Goal: Task Accomplishment & Management: Use online tool/utility

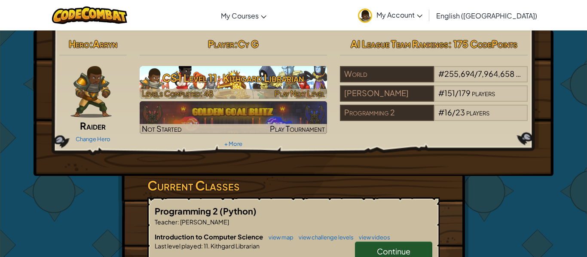
click at [166, 74] on h3 "CS1 Level 11: Kithgard Librarian" at bounding box center [234, 77] width 188 height 19
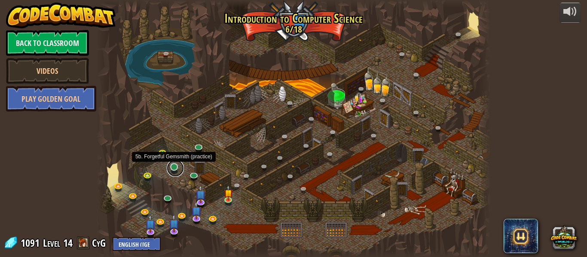
click at [172, 168] on link at bounding box center [175, 168] width 17 height 17
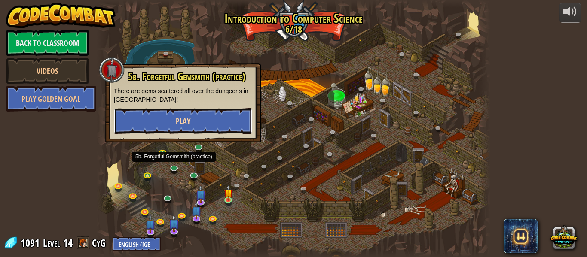
click at [181, 124] on span "Play" at bounding box center [183, 121] width 15 height 11
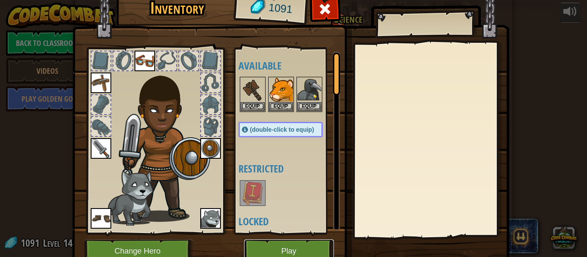
click at [272, 248] on button "Play" at bounding box center [289, 252] width 90 height 24
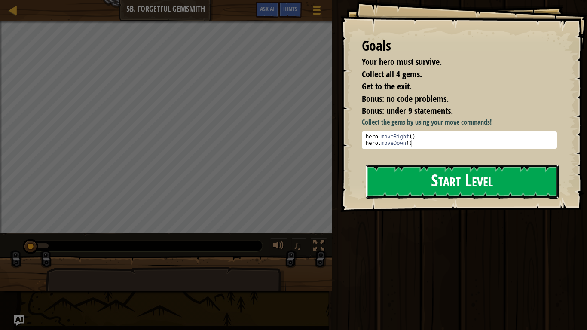
click at [439, 184] on button "Start Level" at bounding box center [462, 182] width 193 height 34
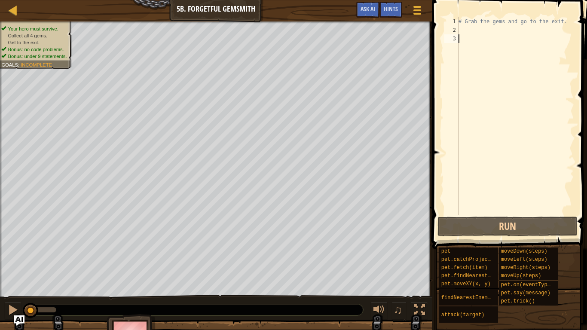
click at [466, 29] on div "# Grab the gems and go to the exit." at bounding box center [515, 124] width 117 height 215
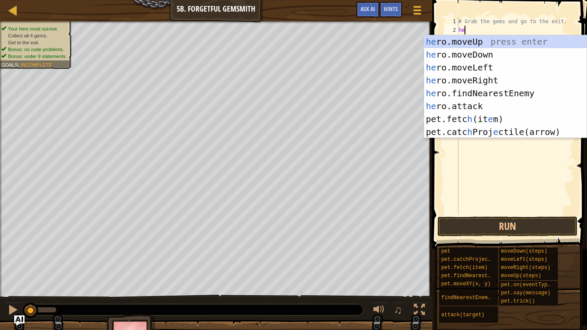
type textarea "her"
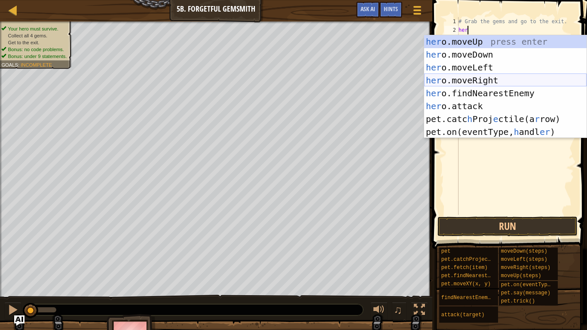
click at [491, 78] on div "her o.moveUp press enter her o.moveDown press enter her o.moveLeft press enter …" at bounding box center [505, 99] width 162 height 129
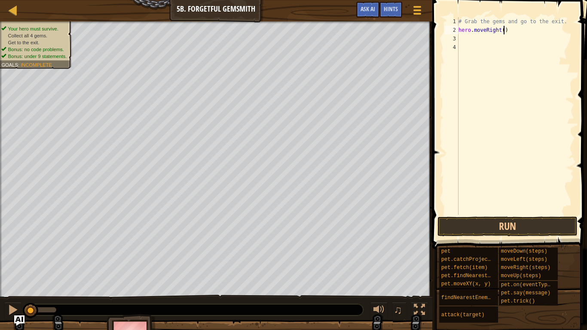
click at [505, 33] on div "# Grab the gems and go to the exit. hero . moveRight ( )" at bounding box center [515, 124] width 117 height 215
type textarea "hero.moveRight(1)"
click at [503, 42] on div "# Grab the gems and go to the exit. hero . moveRight ( 1 )" at bounding box center [515, 124] width 117 height 215
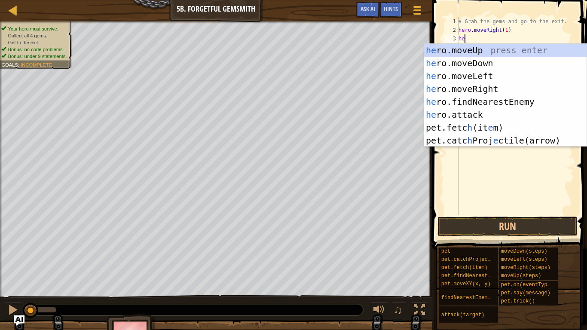
type textarea "hero"
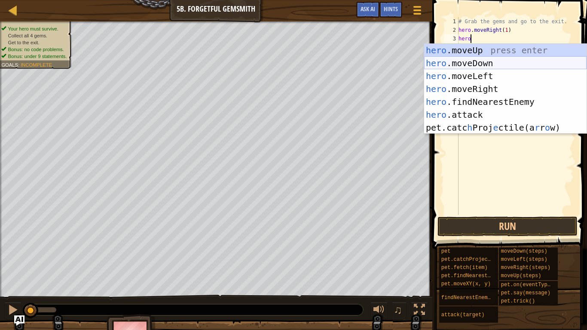
click at [489, 60] on div "hero .moveUp press enter hero .moveDown press enter hero .moveLeft press enter …" at bounding box center [505, 102] width 162 height 116
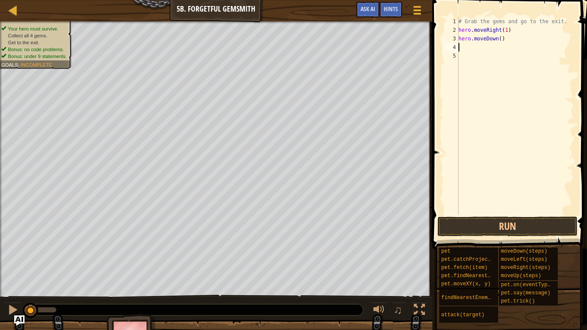
click at [500, 41] on div "# Grab the gems and go to the exit. hero . moveRight ( 1 ) hero . moveDown ( )" at bounding box center [515, 124] width 117 height 215
type textarea "hero.moveDown(1)"
click at [478, 47] on div "# Grab the gems and go to the exit. hero . moveRight ( 1 ) hero . moveDown ( 1 )" at bounding box center [515, 124] width 117 height 215
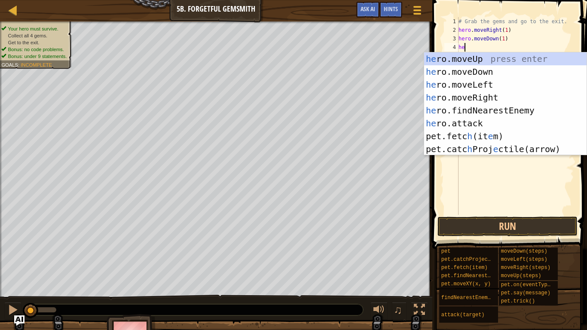
type textarea "hero"
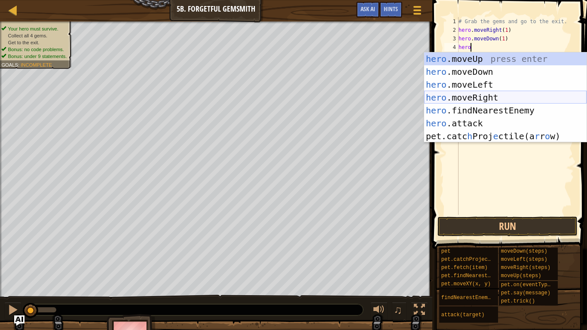
click at [478, 95] on div "hero .moveUp press enter hero .moveDown press enter hero .moveLeft press enter …" at bounding box center [505, 110] width 162 height 116
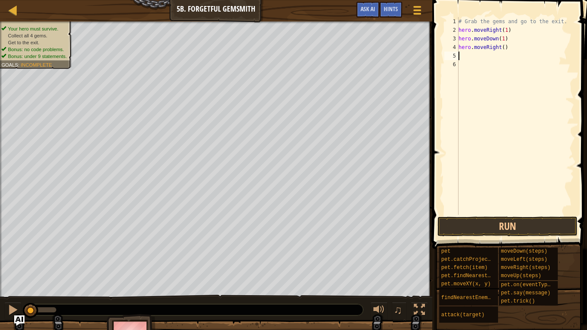
scroll to position [4, 0]
click at [504, 47] on div "# Grab the gems and go to the exit. hero . moveRight ( 1 ) hero . moveDown ( 1 …" at bounding box center [515, 124] width 117 height 215
type textarea "hero.moveRight(2)"
click at [487, 58] on div "# Grab the gems and go to the exit. hero . moveRight ( 1 ) hero . moveDown ( 1 …" at bounding box center [515, 124] width 117 height 215
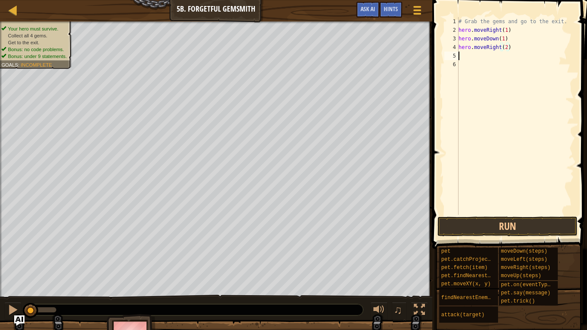
scroll to position [4, 0]
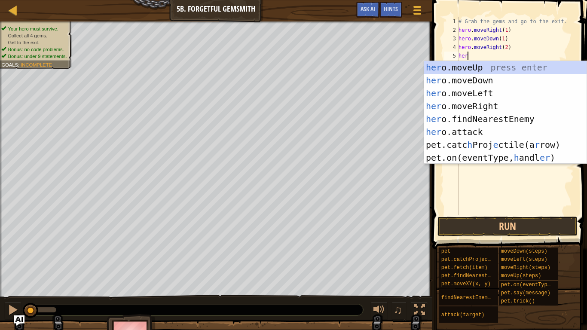
type textarea "hero"
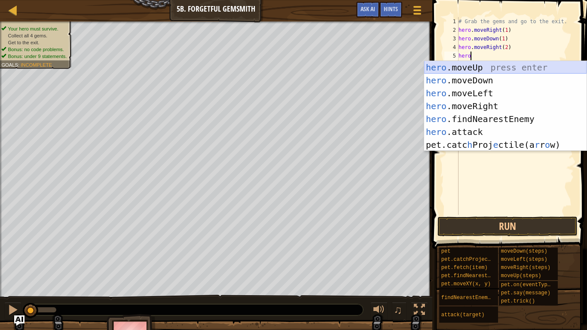
click at [484, 64] on div "hero .moveUp press enter hero .moveDown press enter hero .moveLeft press enter …" at bounding box center [505, 119] width 162 height 116
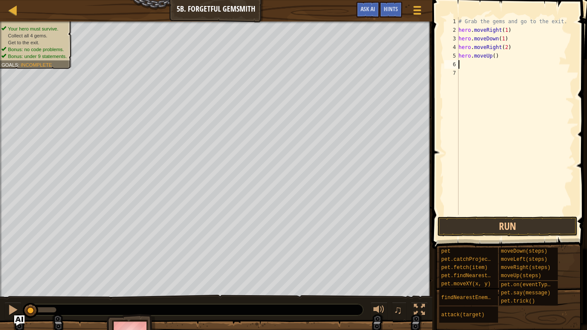
scroll to position [4, 0]
click at [493, 59] on div "# Grab the gems and go to the exit. hero . moveRight ( 1 ) hero . moveDown ( 1 …" at bounding box center [515, 124] width 117 height 215
type textarea "hero.moveUp(1)"
click at [485, 66] on div "# Grab the gems and go to the exit. hero . moveRight ( 1 ) hero . moveDown ( 1 …" at bounding box center [515, 124] width 117 height 215
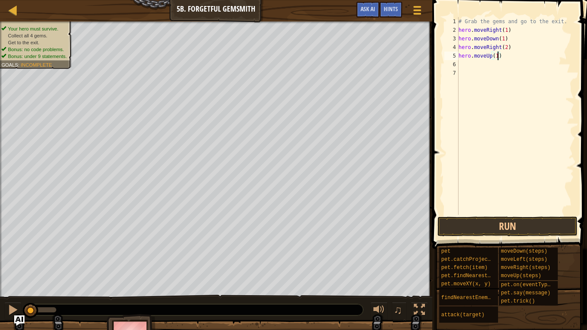
scroll to position [4, 0]
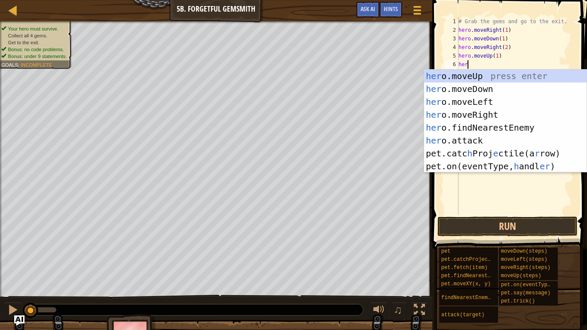
type textarea "hero"
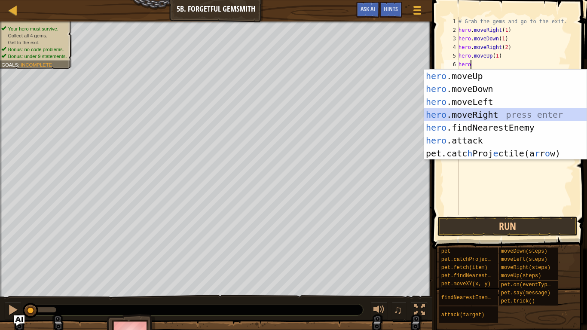
click at [478, 110] on div "hero .moveUp press enter hero .moveDown press enter hero .moveLeft press enter …" at bounding box center [505, 128] width 162 height 116
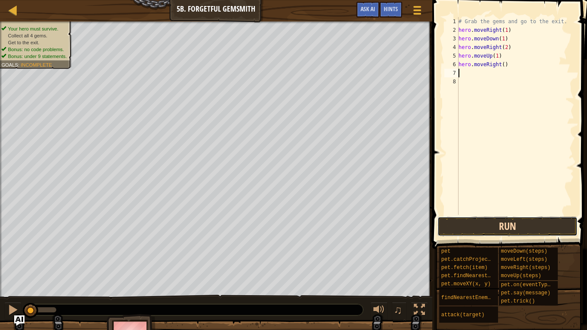
click at [489, 233] on button "Run" at bounding box center [508, 227] width 140 height 20
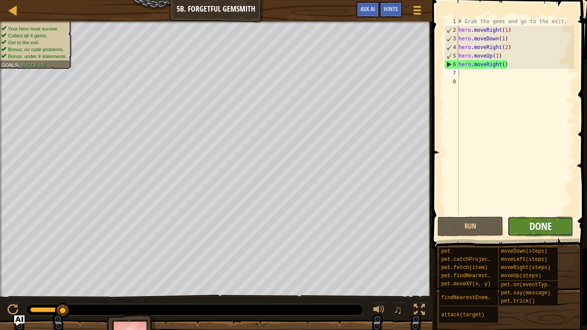
click at [536, 222] on span "Done" at bounding box center [541, 226] width 22 height 14
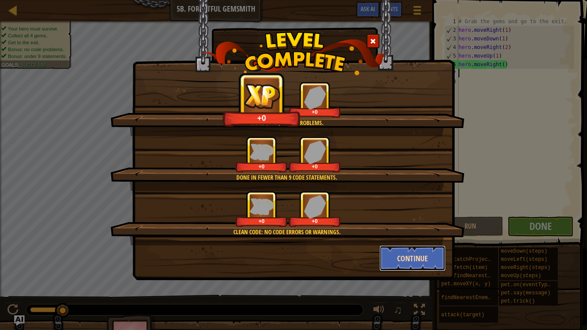
click at [398, 257] on button "Continue" at bounding box center [413, 258] width 67 height 26
click at [415, 257] on div "More gems, more problems. +0 +0 Done in fewer than 9 code statements. +0 +0 Cle…" at bounding box center [293, 165] width 587 height 330
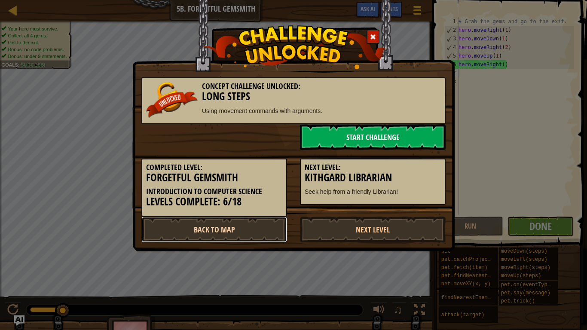
click at [235, 233] on link "Back to Map" at bounding box center [214, 230] width 146 height 26
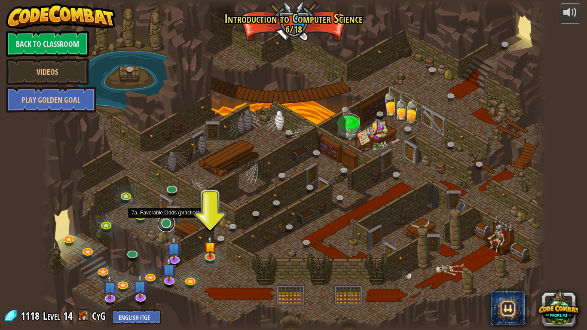
click at [168, 222] on link at bounding box center [166, 223] width 17 height 17
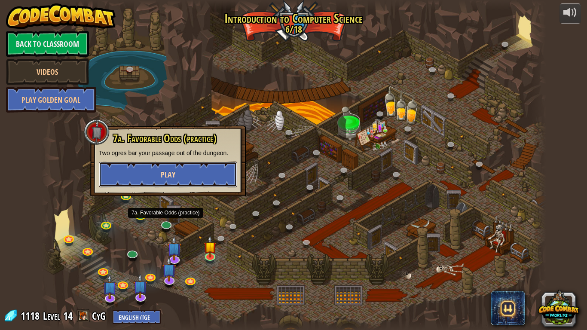
click at [164, 179] on span "Play" at bounding box center [168, 174] width 15 height 11
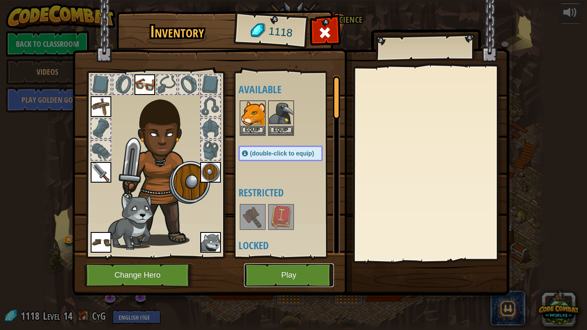
click at [273, 257] on button "Play" at bounding box center [289, 275] width 90 height 24
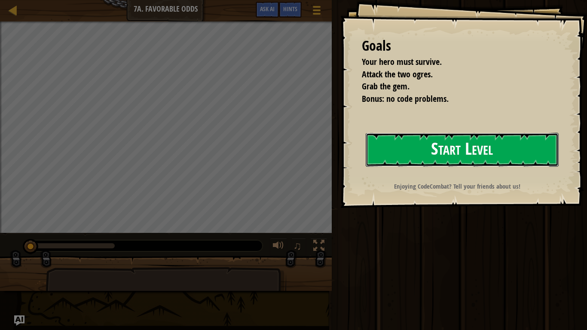
click at [438, 150] on button "Start Level" at bounding box center [462, 150] width 193 height 34
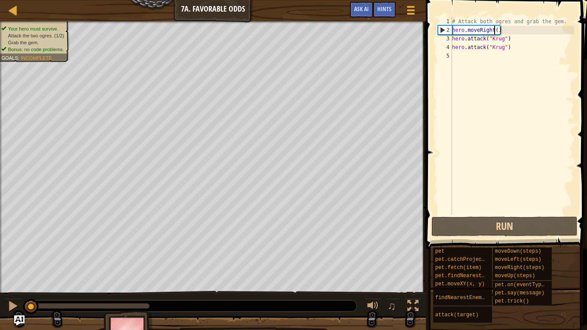
click at [496, 32] on div "# Attack both ogres and grab the gem. hero . moveRight ( ) hero . attack ( "[PE…" at bounding box center [512, 124] width 124 height 215
type textarea "hero.moveRight()"
click at [498, 32] on div "# Attack both ogres and grab the gem. hero . moveRight ( ) hero . attack ( "[PE…" at bounding box center [512, 124] width 124 height 215
click at [469, 61] on div "# Attack both ogres and grab the gem. hero . moveRight ( ) hero . attack ( "[PE…" at bounding box center [512, 124] width 124 height 215
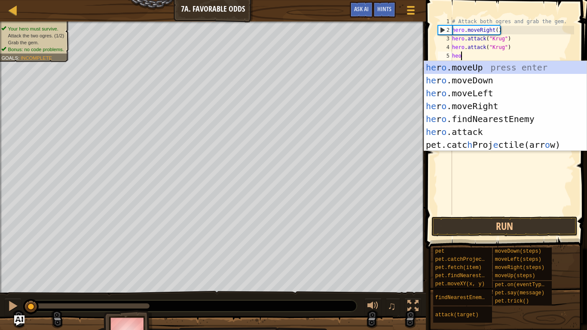
type textarea "heor"
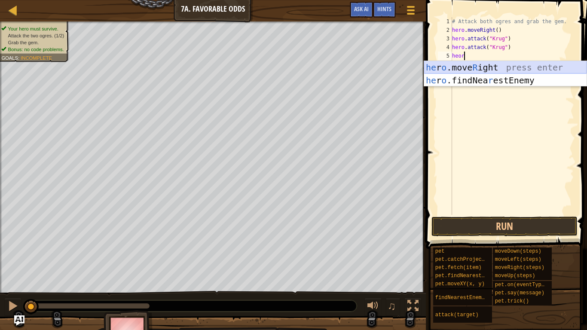
click at [458, 67] on div "he r o .move R ight press enter he r o .findNea r estEnemy press enter" at bounding box center [505, 87] width 162 height 52
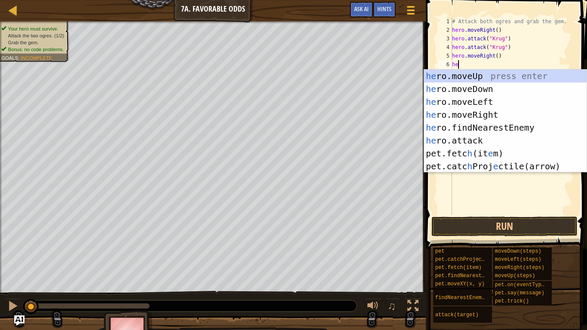
type textarea "hero"
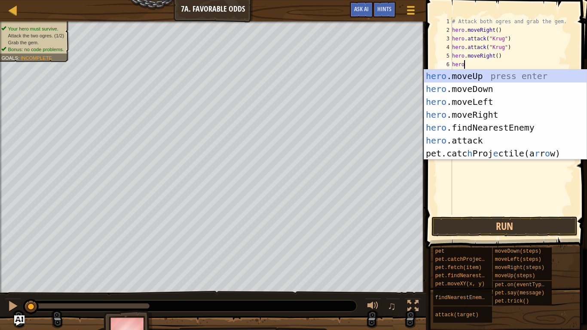
scroll to position [4, 1]
click at [472, 78] on div "hero .moveUp press enter hero .moveDown press enter hero .moveLeft press enter …" at bounding box center [505, 128] width 162 height 116
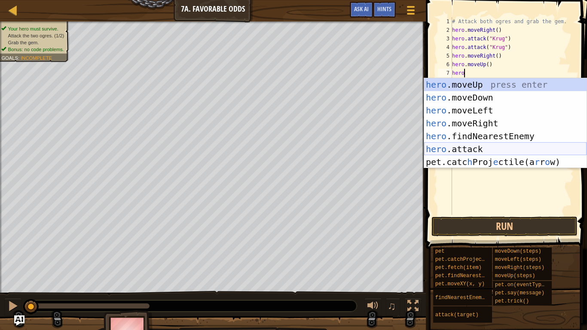
click at [493, 151] on div "hero .moveUp press enter hero .moveDown press enter hero .moveLeft press enter …" at bounding box center [505, 136] width 162 height 116
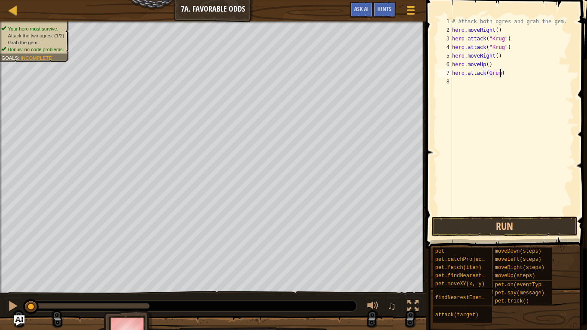
type textarea "hero.attack(Grump)"
click at [482, 88] on div "# Attack both ogres and grab the gem. hero . moveRight ( ) hero . attack ( "[PE…" at bounding box center [512, 124] width 124 height 215
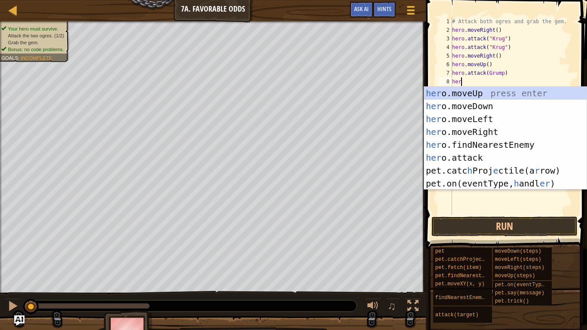
scroll to position [4, 1]
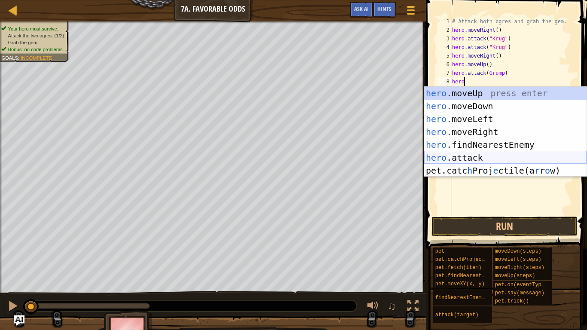
click at [490, 152] on div "hero .moveUp press enter hero .moveDown press enter hero .moveLeft press enter …" at bounding box center [505, 145] width 162 height 116
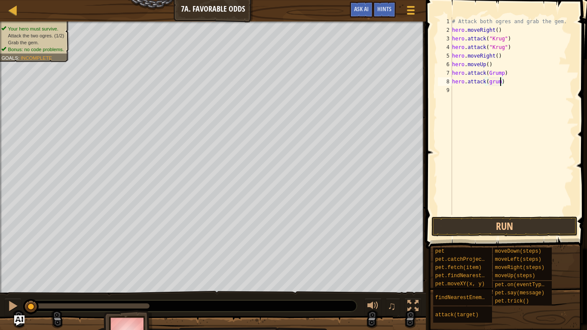
scroll to position [4, 7]
type textarea "hero.attack(grump")"
click at [489, 87] on div "# Attack both ogres and grab the gem. hero . moveRight ( ) hero . attack ( "[PE…" at bounding box center [512, 124] width 124 height 215
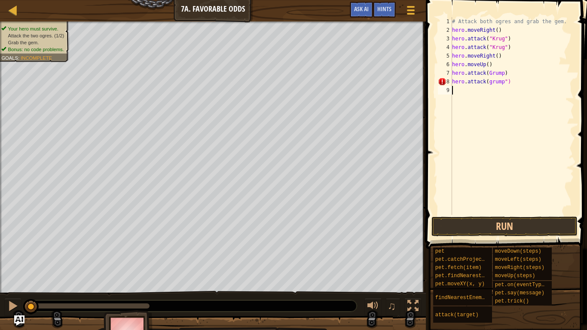
click at [488, 83] on div "# Attack both ogres and grab the gem. hero . moveRight ( ) hero . attack ( "[PE…" at bounding box center [512, 124] width 124 height 215
click at [488, 71] on div "# Attack both ogres and grab the gem. hero . moveRight ( ) hero . attack ( "[PE…" at bounding box center [512, 124] width 124 height 215
click at [507, 73] on div "# Attack both ogres and grab the gem. hero . moveRight ( ) hero . attack ( "[PE…" at bounding box center [512, 124] width 124 height 215
type textarea "hero.attack("Grump")"
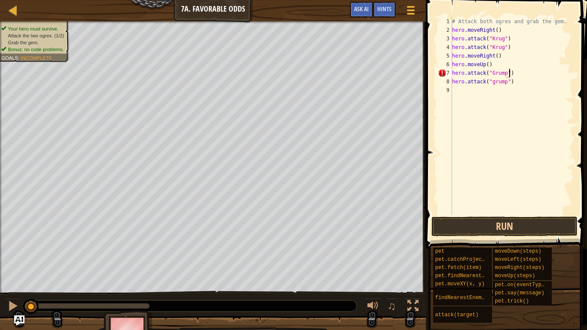
scroll to position [4, 8]
click at [511, 164] on div "# Attack both ogres and grab the gem. hero . moveRight ( ) hero . attack ( "[PE…" at bounding box center [512, 124] width 124 height 215
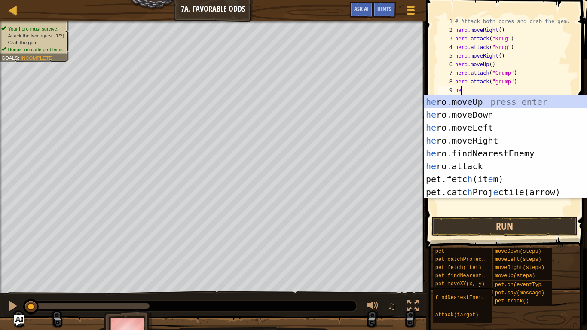
type textarea "hero"
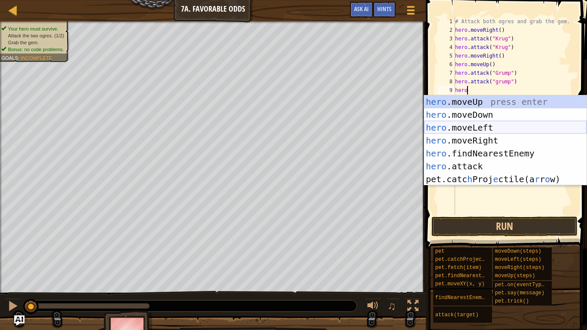
click at [470, 132] on div "hero .moveUp press enter hero .moveDown press enter hero .moveLeft press enter …" at bounding box center [505, 153] width 162 height 116
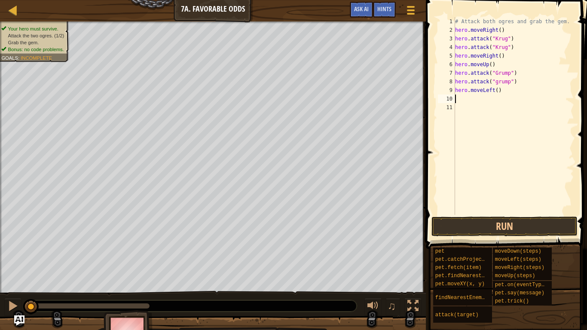
scroll to position [4, 0]
click at [499, 92] on div "# Attack both ogres and grab the gem. hero . moveRight ( ) hero . attack ( "[PE…" at bounding box center [513, 124] width 121 height 215
click at [498, 93] on div "# Attack both ogres and grab the gem. hero . moveRight ( ) hero . attack ( "[PE…" at bounding box center [513, 124] width 121 height 215
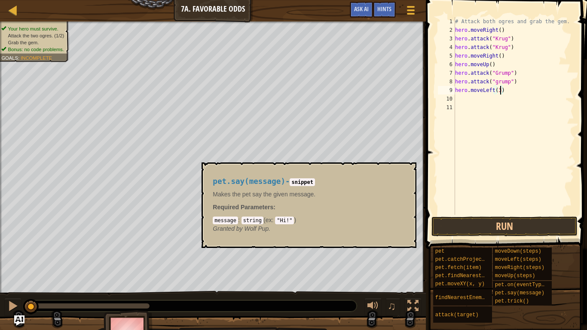
scroll to position [4, 6]
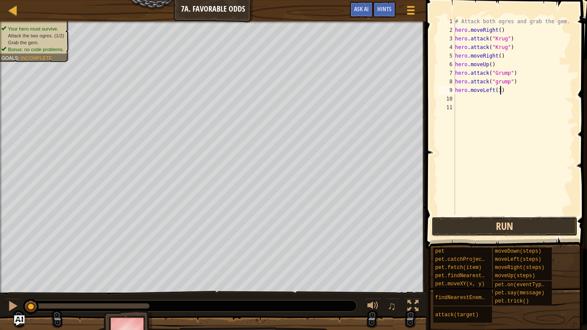
click at [498, 223] on button "Run" at bounding box center [505, 227] width 146 height 20
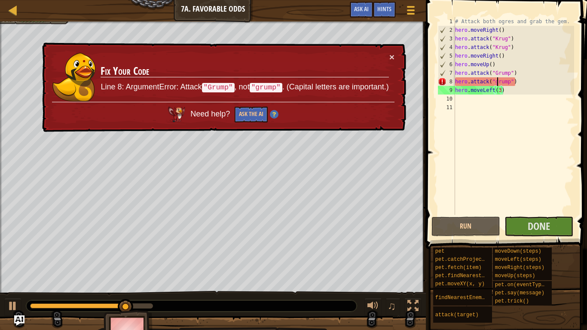
click at [497, 85] on div "# Attack both ogres and grab the gem. hero . moveRight ( ) hero . attack ( "[PE…" at bounding box center [513, 124] width 121 height 215
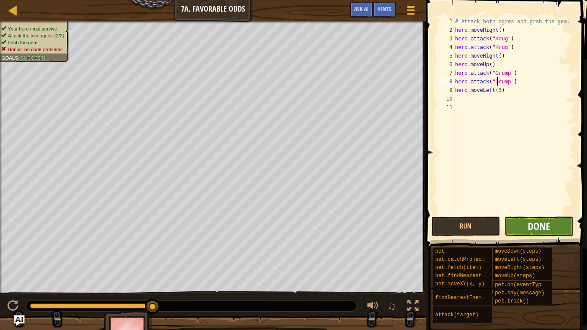
type textarea "hero.attack("Grump")"
click at [545, 223] on span "Done" at bounding box center [539, 226] width 22 height 14
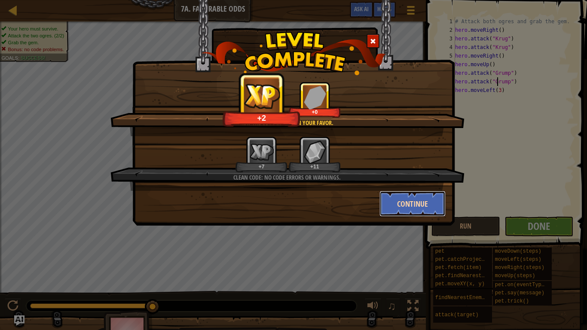
click at [419, 201] on button "Continue" at bounding box center [413, 204] width 67 height 26
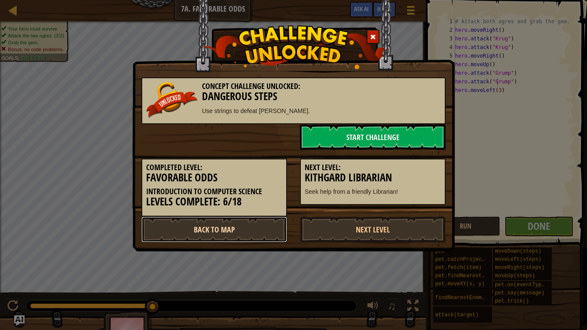
click at [261, 217] on link "Back to Map" at bounding box center [214, 230] width 146 height 26
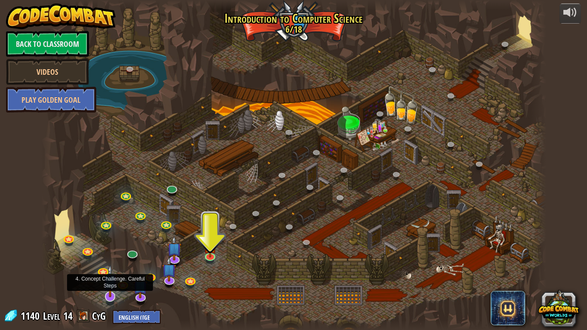
click at [111, 257] on img at bounding box center [110, 281] width 14 height 33
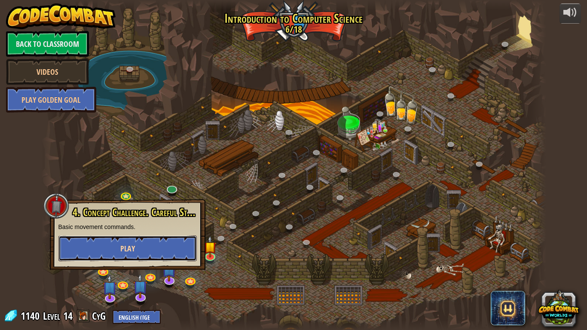
click at [124, 254] on button "Play" at bounding box center [127, 249] width 138 height 26
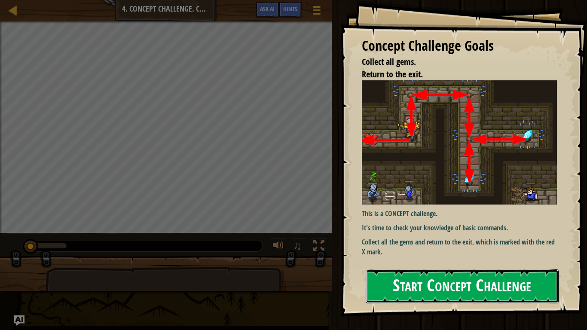
click at [415, 257] on button "Start Concept Challenge" at bounding box center [462, 287] width 193 height 34
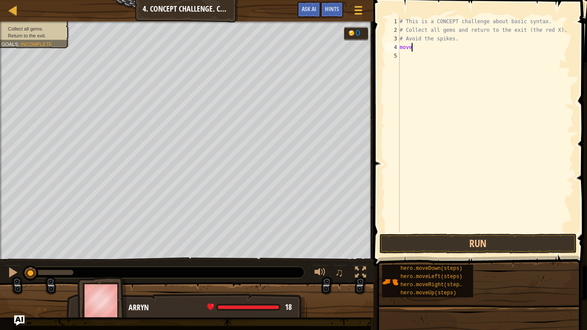
scroll to position [4, 1]
type textarea "m"
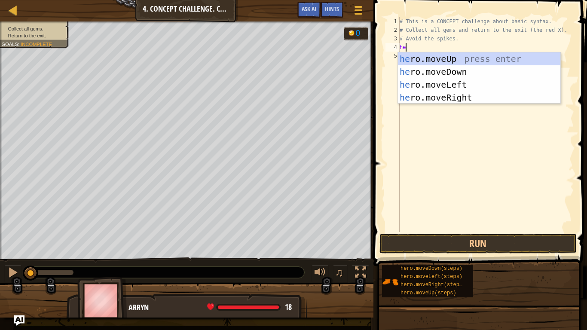
type textarea "her"
click at [455, 62] on div "her o.moveUp press enter her o.moveDown press enter her o.moveLeft press enter …" at bounding box center [479, 90] width 162 height 77
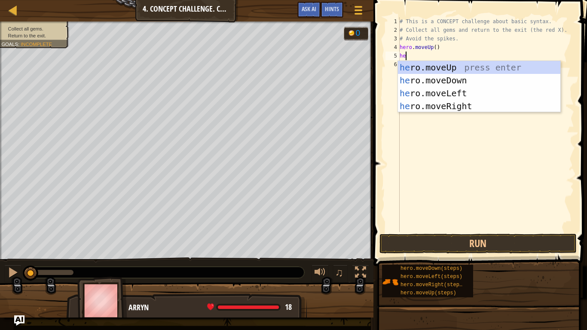
type textarea "hero"
click at [444, 106] on div "hero .moveUp press enter hero .moveDown press enter hero .moveLeft press enter …" at bounding box center [479, 99] width 162 height 77
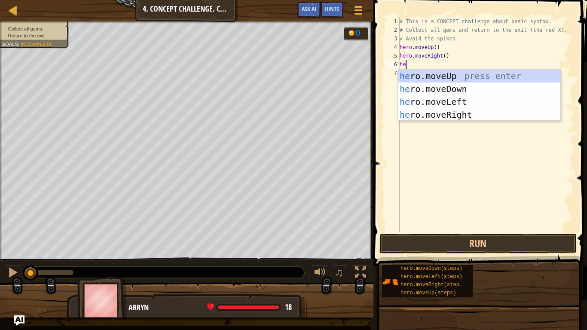
type textarea "hero"
click at [426, 91] on div "hero .moveUp press enter hero .moveDown press enter hero .moveLeft press enter …" at bounding box center [479, 108] width 162 height 77
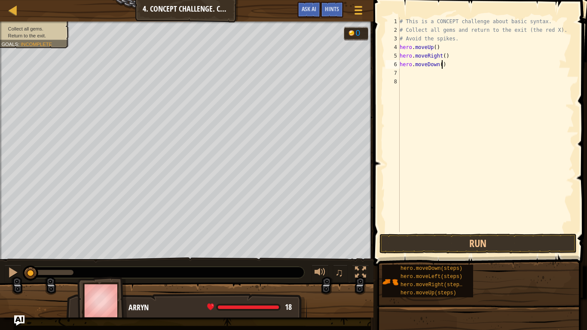
click at [442, 67] on div "# This is a CONCEPT challenge about basic syntax. # Collect all gems and return…" at bounding box center [486, 133] width 176 height 232
type textarea "hero.moveDown(2)"
click at [416, 77] on div "# This is a CONCEPT challenge about basic syntax. # Collect all gems and return…" at bounding box center [486, 133] width 176 height 232
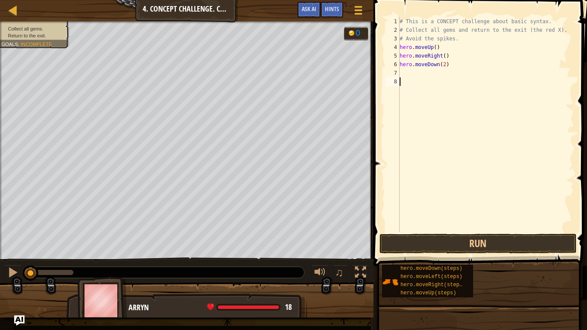
click at [414, 76] on div "# This is a CONCEPT challenge about basic syntax. # Collect all gems and return…" at bounding box center [486, 133] width 176 height 232
type textarea "he"
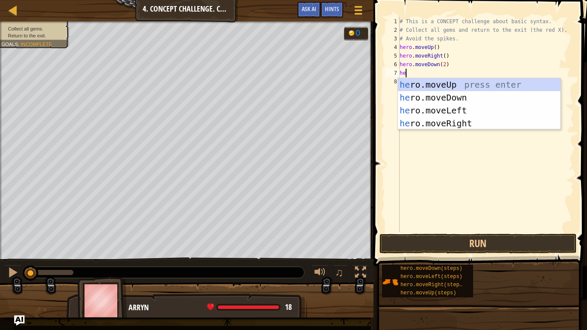
scroll to position [4, 0]
click at [451, 80] on div "he ro.moveUp press enter he ro.moveDown press enter he ro.moveLeft press enter …" at bounding box center [479, 116] width 162 height 77
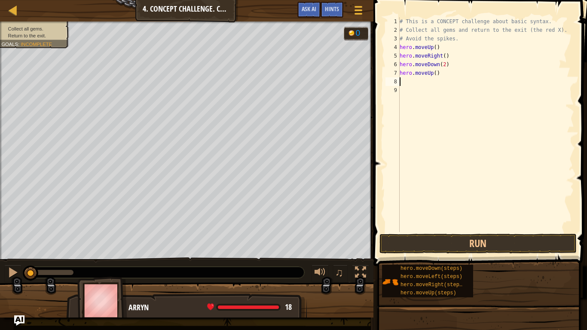
scroll to position [4, 0]
type textarea "he"
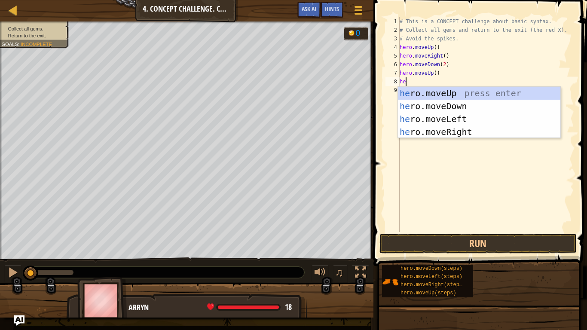
scroll to position [4, 0]
click at [436, 129] on div "he ro.moveUp press enter he ro.moveDown press enter he ro.moveLeft press enter …" at bounding box center [479, 125] width 162 height 77
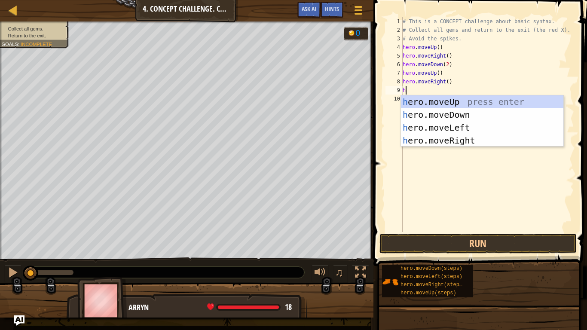
type textarea "he"
click at [466, 126] on div "he ro.moveUp press enter he ro.moveDown press enter he ro.moveLeft press enter …" at bounding box center [482, 133] width 162 height 77
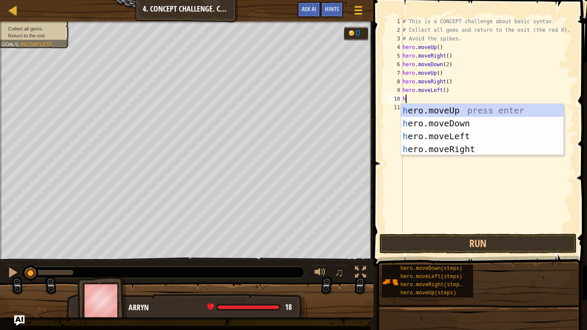
type textarea "he"
click at [448, 113] on div "he ro.moveUp press enter he ro.moveDown press enter he ro.moveLeft press enter …" at bounding box center [482, 142] width 162 height 77
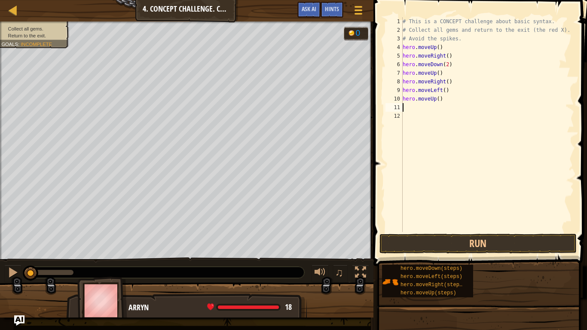
scroll to position [4, 0]
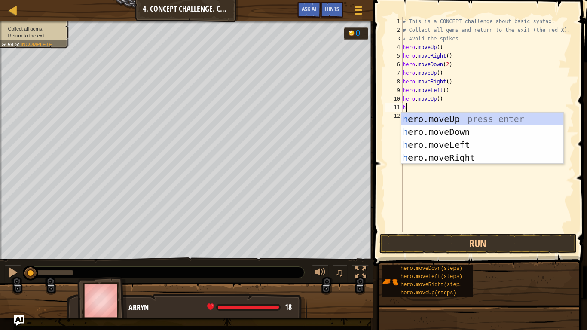
type textarea "he"
click at [473, 147] on div "he ro.moveUp press enter he ro.moveDown press enter he ro.moveLeft press enter …" at bounding box center [482, 151] width 162 height 77
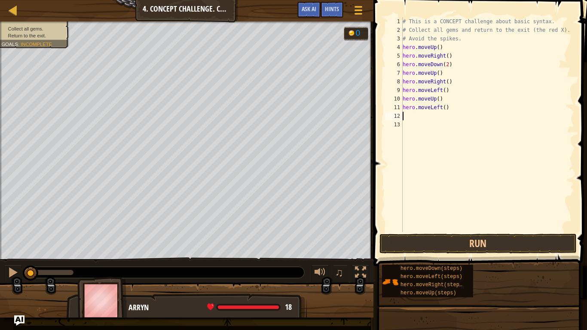
scroll to position [4, 0]
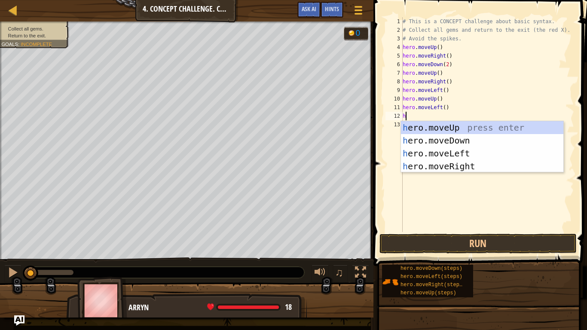
type textarea "he"
click at [458, 138] on div "he ro.moveUp press enter he ro.moveDown press enter he ro.moveLeft press enter …" at bounding box center [482, 159] width 162 height 77
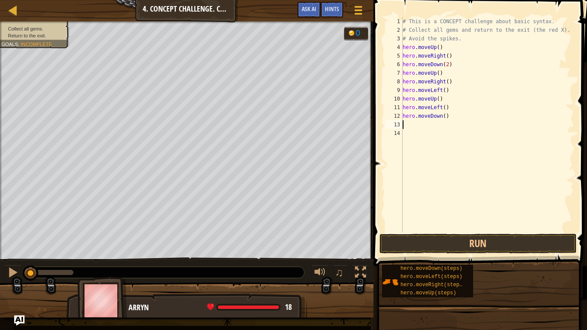
scroll to position [4, 0]
type textarea "he"
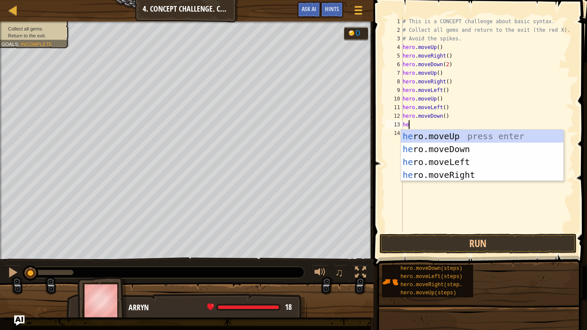
scroll to position [4, 0]
click at [455, 162] on div "he ro.moveUp press enter he ro.moveDown press enter he ro.moveLeft press enter …" at bounding box center [482, 168] width 162 height 77
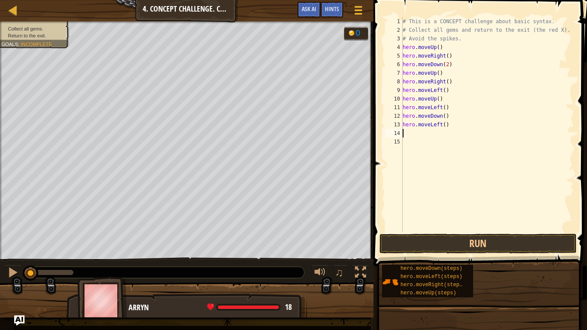
scroll to position [4, 0]
click at [457, 244] on button "Run" at bounding box center [478, 244] width 197 height 20
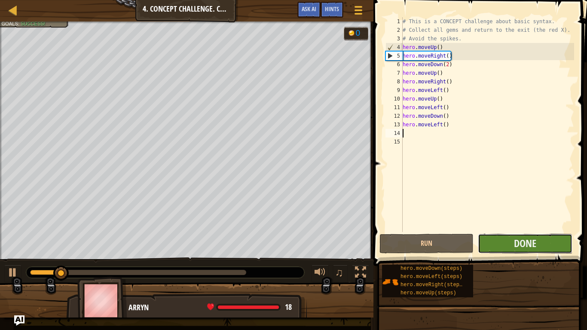
click at [496, 247] on button "Done" at bounding box center [525, 244] width 94 height 20
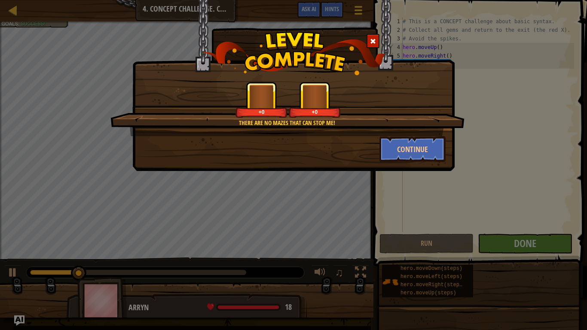
click at [344, 174] on div "There are no mazes that can stop me! +0 +0 Continue" at bounding box center [293, 165] width 587 height 330
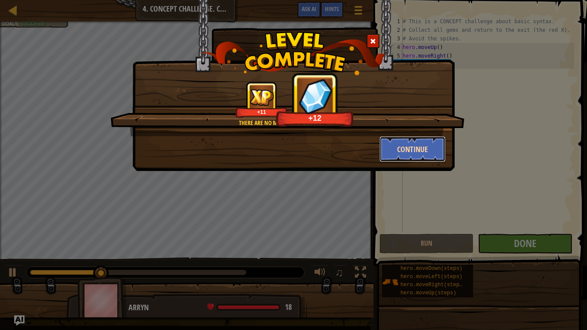
click at [383, 141] on button "Continue" at bounding box center [413, 149] width 67 height 26
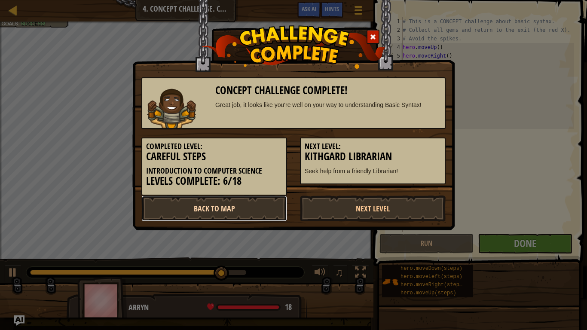
click at [268, 205] on link "Back to Map" at bounding box center [214, 209] width 146 height 26
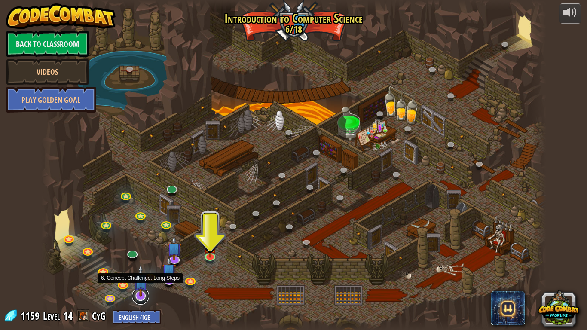
click at [141, 257] on link at bounding box center [140, 296] width 17 height 17
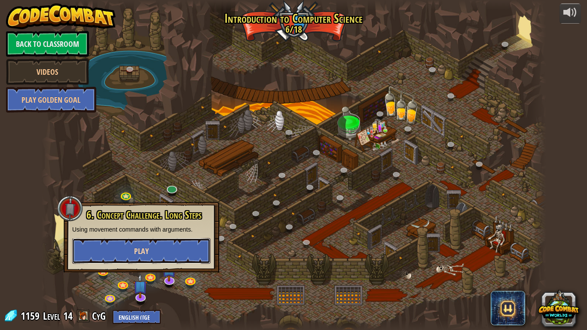
click at [164, 257] on button "Play" at bounding box center [141, 251] width 138 height 26
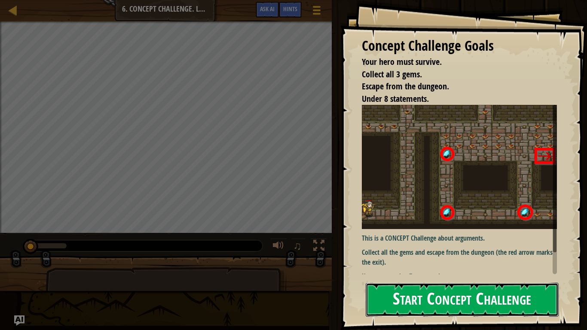
click at [476, 257] on button "Start Concept Challenge" at bounding box center [462, 300] width 193 height 34
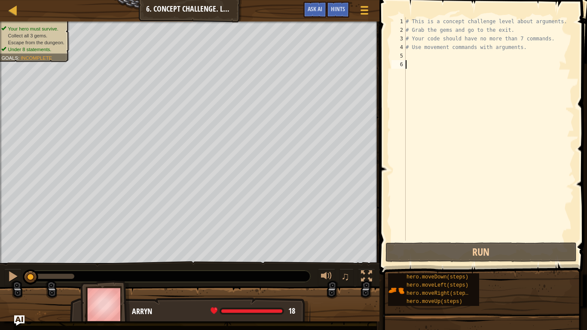
click at [443, 60] on div "# This is a concept challenge level about arguments. # Grab the gems and go to …" at bounding box center [489, 137] width 170 height 241
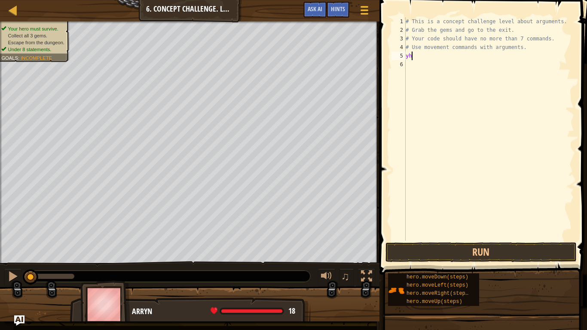
scroll to position [4, 0]
type textarea "y"
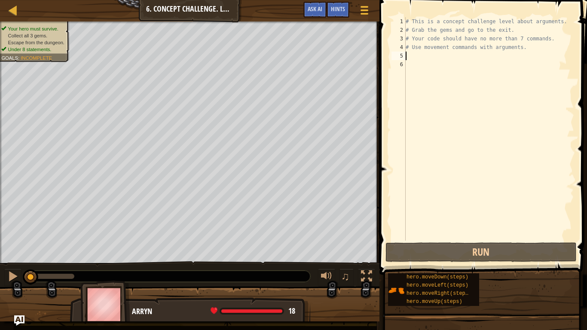
type textarea "he"
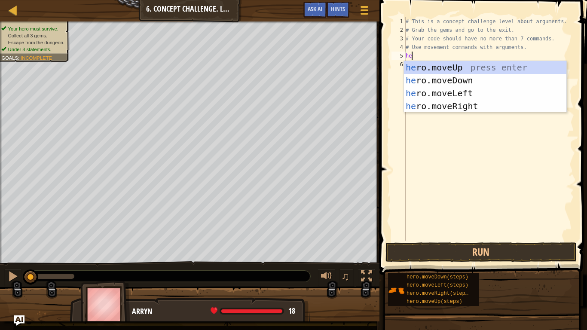
scroll to position [4, 0]
click at [458, 103] on div "he ro.moveUp press enter he ro.moveDown press enter he ro.moveLeft press enter …" at bounding box center [485, 99] width 162 height 77
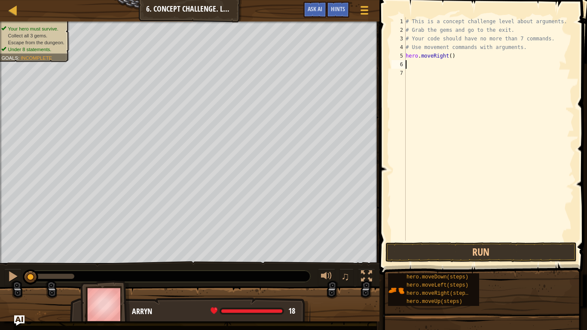
scroll to position [4, 0]
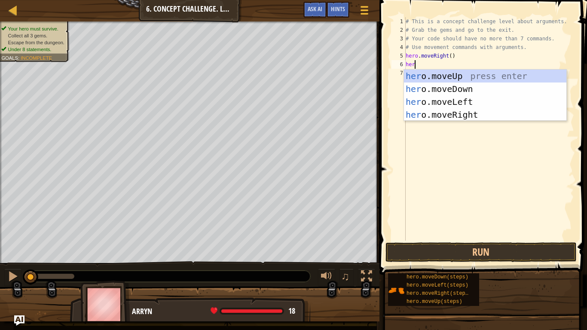
type textarea "hero"
click at [435, 74] on div "hero .moveUp press enter hero .moveDown press enter hero .moveLeft press enter …" at bounding box center [485, 108] width 162 height 77
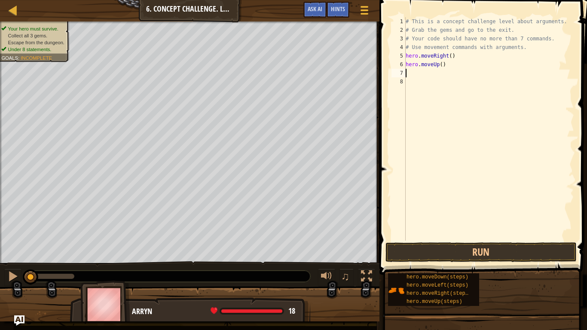
scroll to position [4, 0]
click at [442, 65] on div "# This is a concept challenge level about arguments. # Grab the gems and go to …" at bounding box center [489, 137] width 170 height 241
type textarea "hero.moveUp(3)"
click at [414, 77] on div "# This is a concept challenge level about arguments. # Grab the gems and go to …" at bounding box center [489, 137] width 170 height 241
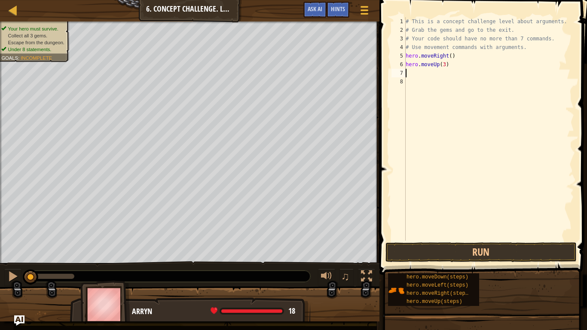
scroll to position [4, 0]
type textarea "he"
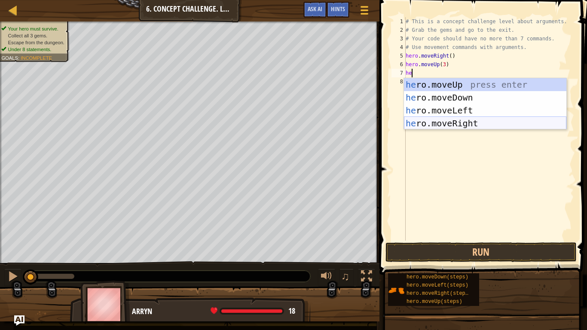
click at [441, 123] on div "he ro.moveUp press enter he ro.moveDown press enter he ro.moveLeft press enter …" at bounding box center [485, 116] width 162 height 77
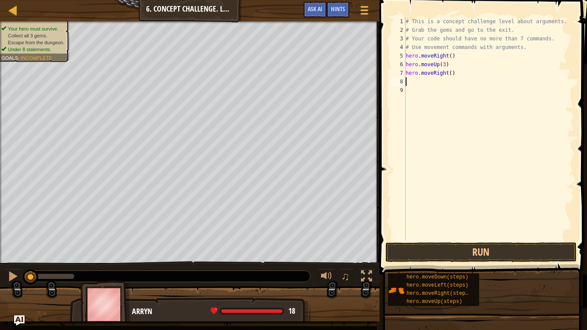
scroll to position [4, 0]
click at [451, 74] on div "# This is a concept challenge level about arguments. # Grab the gems and go to …" at bounding box center [489, 137] width 170 height 241
type textarea "hero.moveRight(2)"
click at [435, 83] on div "# This is a concept challenge level about arguments. # Grab the gems and go to …" at bounding box center [489, 137] width 170 height 241
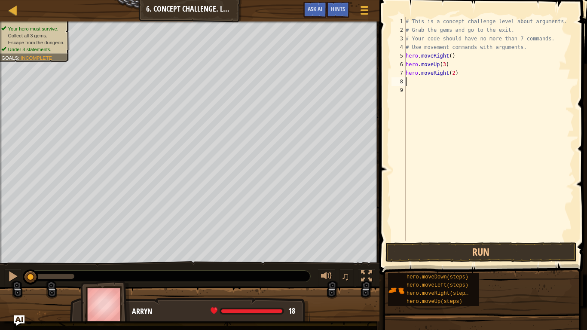
scroll to position [4, 0]
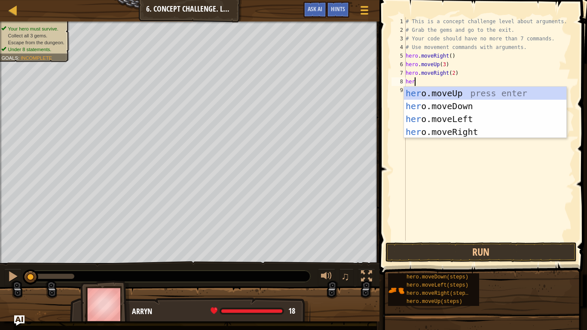
type textarea "hero"
click at [435, 105] on div "hero .moveUp press enter hero .moveDown press enter hero .moveLeft press enter …" at bounding box center [485, 125] width 162 height 77
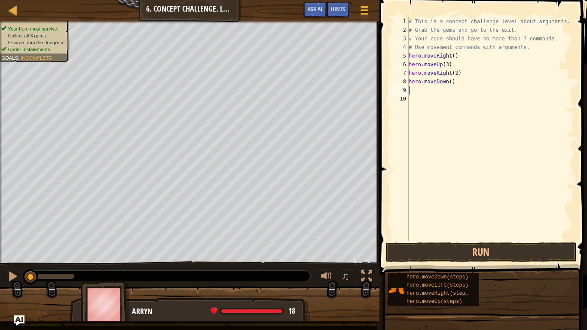
click at [451, 84] on div "# This is a concept challenge level about arguments. # Grab the gems and go to …" at bounding box center [490, 137] width 167 height 241
type textarea "hero.moveDown(2)"
click at [433, 91] on div "# This is a concept challenge level about arguments. # Grab the gems and go to …" at bounding box center [490, 137] width 167 height 241
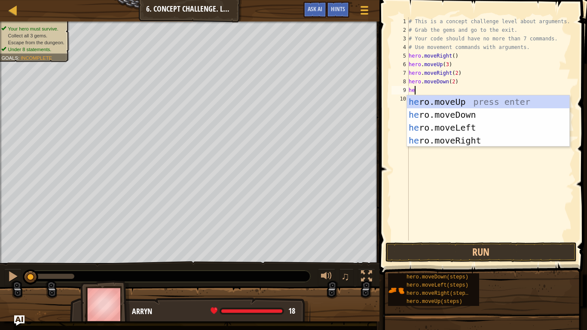
scroll to position [4, 1]
type textarea "heo"
click at [448, 130] on div "he r o .moveUp press enter he r o .moveDown press enter he r o .moveLeft press …" at bounding box center [488, 133] width 162 height 77
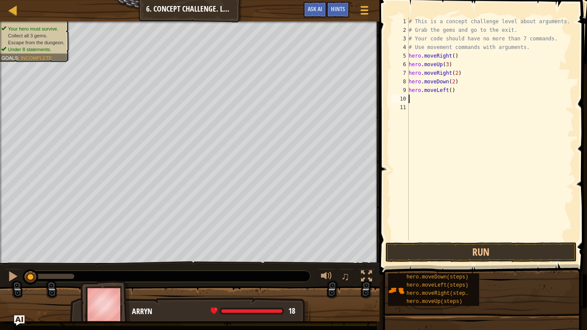
scroll to position [4, 0]
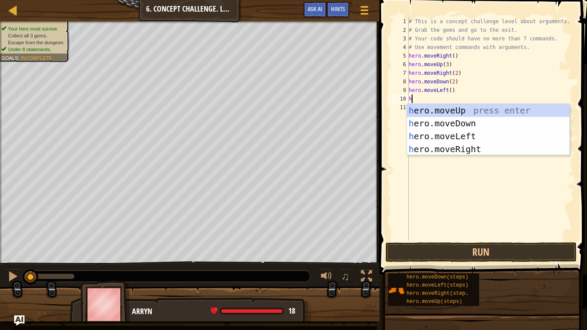
type textarea "he"
click at [451, 113] on div "he ro.moveUp press enter he ro.moveDown press enter he ro.moveLeft press enter …" at bounding box center [488, 142] width 162 height 77
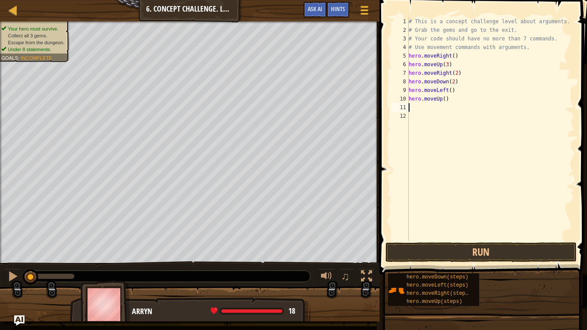
click at [445, 103] on div "# This is a concept challenge level about arguments. # Grab the gems and go to …" at bounding box center [490, 137] width 167 height 241
click at [445, 100] on div "# This is a concept challenge level about arguments. # Grab the gems and go to …" at bounding box center [490, 137] width 167 height 241
type textarea "hero.moveUp(2)"
click at [438, 106] on div "# This is a concept challenge level about arguments. # Grab the gems and go to …" at bounding box center [490, 137] width 167 height 241
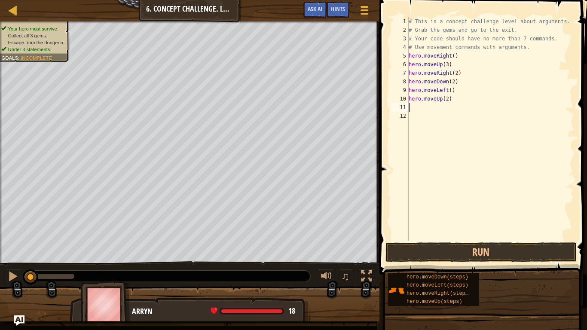
scroll to position [4, 0]
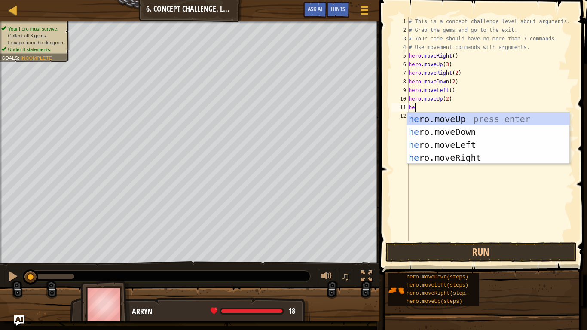
type textarea "heo"
click at [454, 156] on div "he r o .moveUp press enter he r o .moveDown press enter he r o .moveLeft press …" at bounding box center [488, 151] width 162 height 77
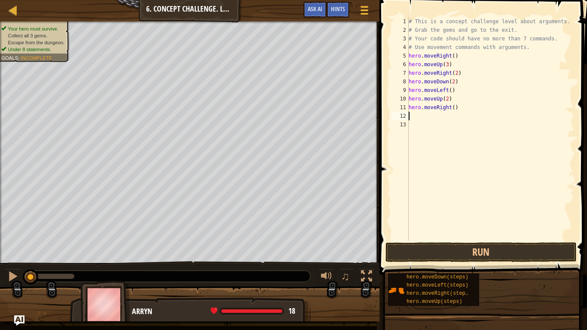
scroll to position [4, 0]
click at [454, 110] on div "# This is a concept challenge level about arguments. # Grab the gems and go to …" at bounding box center [490, 137] width 167 height 241
click at [469, 256] on button "Run" at bounding box center [481, 252] width 191 height 20
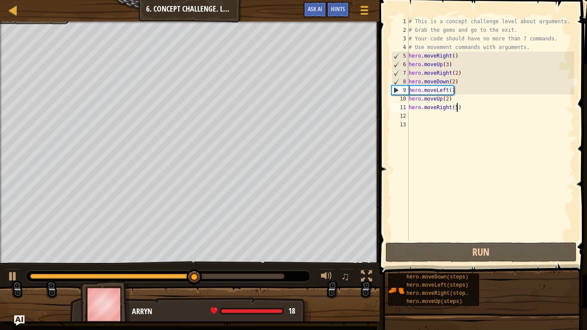
click at [453, 84] on div "# This is a concept challenge level about arguments. # Grab the gems and go to …" at bounding box center [490, 137] width 167 height 241
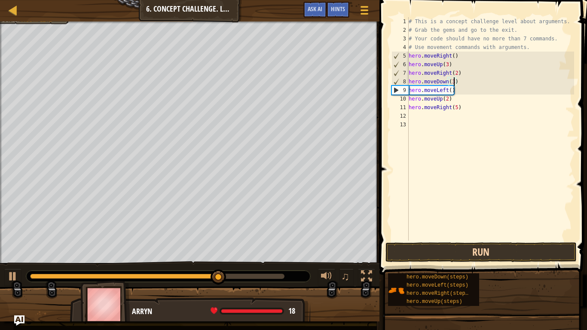
type textarea "hero.moveDown(3)"
click at [497, 247] on button "Run" at bounding box center [481, 252] width 191 height 20
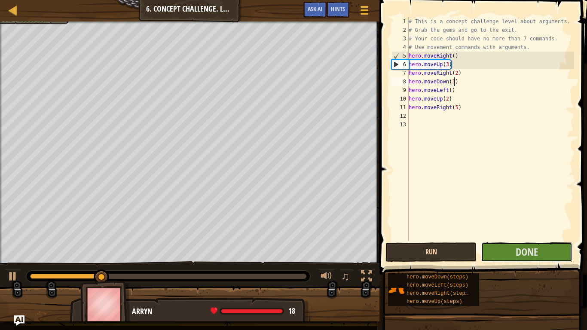
click at [497, 247] on button "Done" at bounding box center [526, 252] width 91 height 20
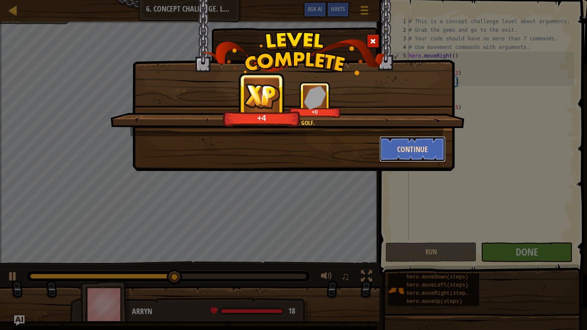
click at [429, 149] on button "Continue" at bounding box center [413, 149] width 67 height 26
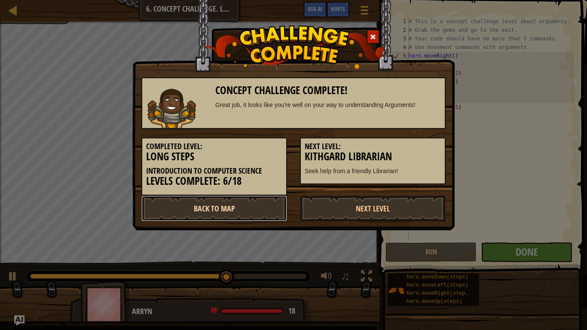
click at [262, 203] on link "Back to Map" at bounding box center [214, 209] width 146 height 26
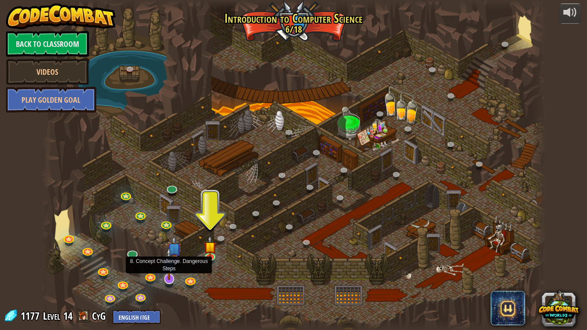
click at [167, 257] on img at bounding box center [169, 263] width 14 height 33
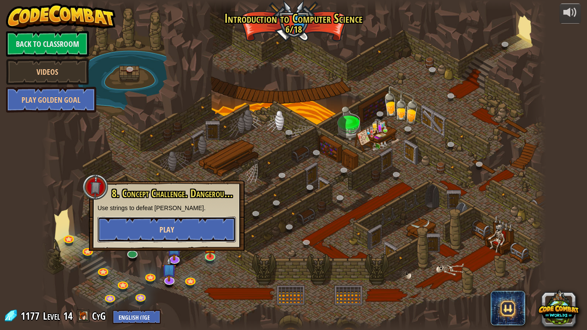
click at [153, 235] on button "Play" at bounding box center [167, 230] width 138 height 26
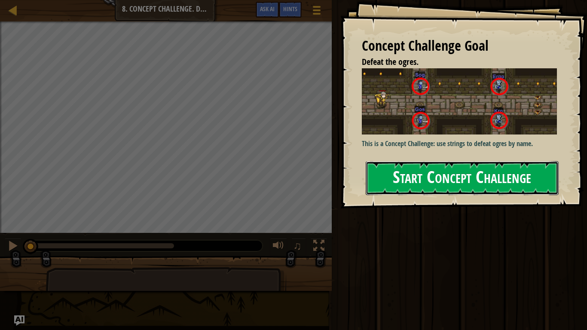
click at [435, 167] on button "Start Concept Challenge" at bounding box center [462, 178] width 193 height 34
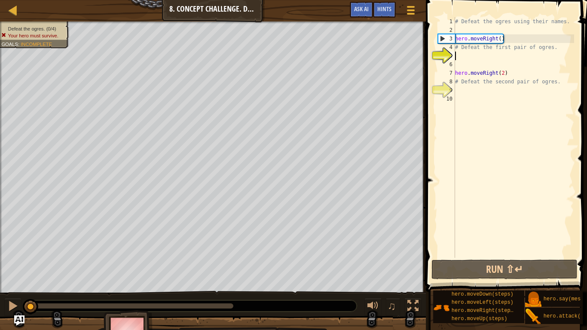
click at [483, 58] on div "# Defeat the ogres using their names. hero . moveRight ( ) # Defeat the first p…" at bounding box center [513, 146] width 121 height 258
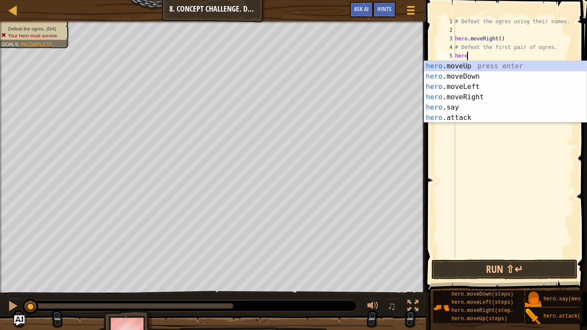
scroll to position [4, 1]
click at [481, 57] on div "# Defeat the ogres using their names. hero . moveRight ( ) # Defeat the first p…" at bounding box center [513, 146] width 121 height 258
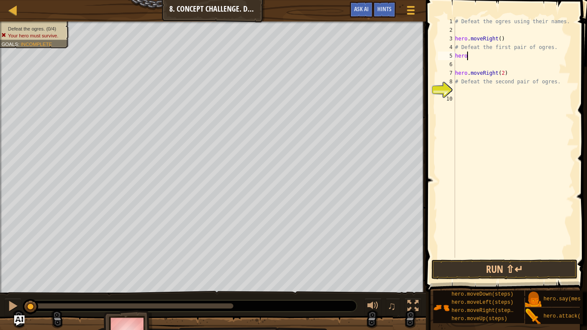
click at [481, 58] on div "# Defeat the ogres using their names. hero . moveRight ( ) # Defeat the first p…" at bounding box center [513, 146] width 121 height 258
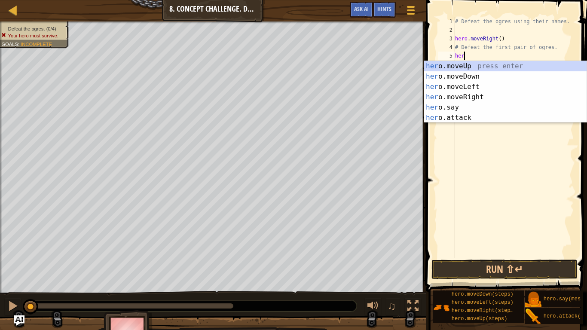
scroll to position [4, 1]
click at [459, 115] on div "her o.moveUp press enter her o.moveDown press enter her o.moveLeft press enter …" at bounding box center [505, 102] width 162 height 83
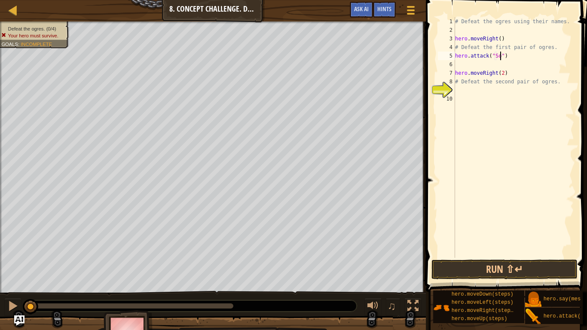
scroll to position [4, 7]
click at [490, 69] on div "# Defeat the ogres using their names. hero . moveRight ( ) # Defeat the first p…" at bounding box center [513, 146] width 121 height 258
type textarea "hero.moveRight(2)"
click at [488, 67] on div "# Defeat the ogres using their names. hero . moveRight ( ) # Defeat the first p…" at bounding box center [513, 146] width 121 height 258
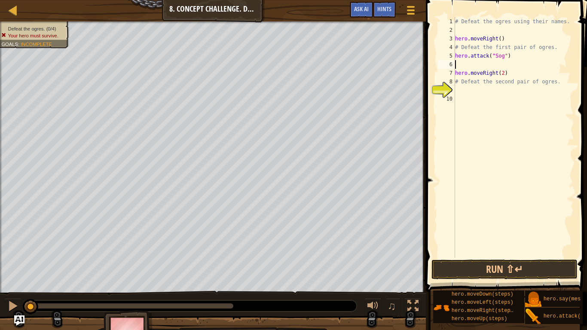
scroll to position [4, 0]
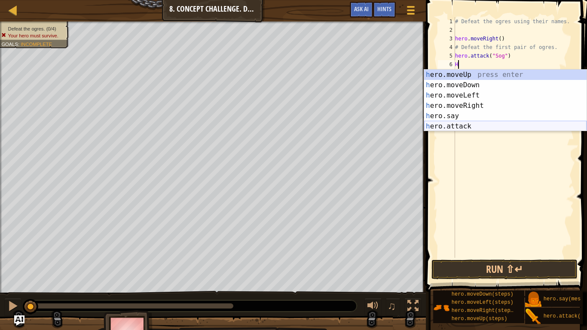
click at [481, 122] on div "h ero.moveUp press enter h ero.moveDown press enter h ero.moveLeft press enter …" at bounding box center [505, 111] width 162 height 83
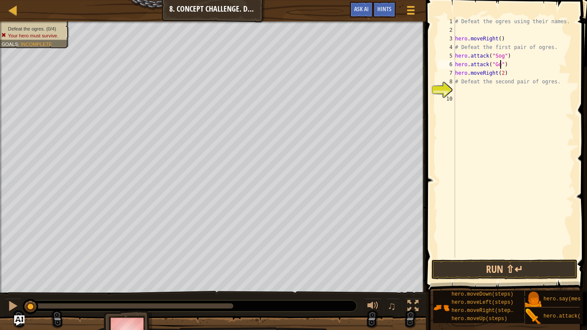
type textarea "hero.attack("Gos")"
click at [489, 92] on div "# Defeat the ogres using their names. hero . moveRight ( ) # Defeat the first p…" at bounding box center [513, 146] width 121 height 258
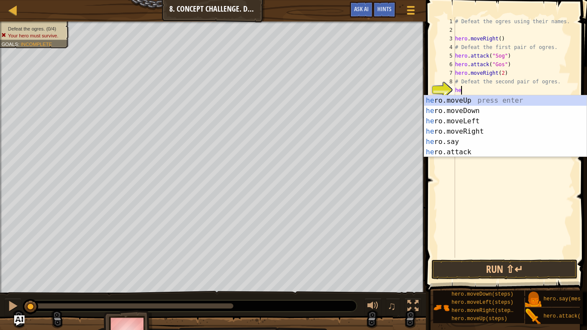
scroll to position [4, 0]
click at [477, 151] on div "he ro.moveUp press enter he ro.moveDown press enter he ro.moveLeft press enter …" at bounding box center [505, 136] width 162 height 83
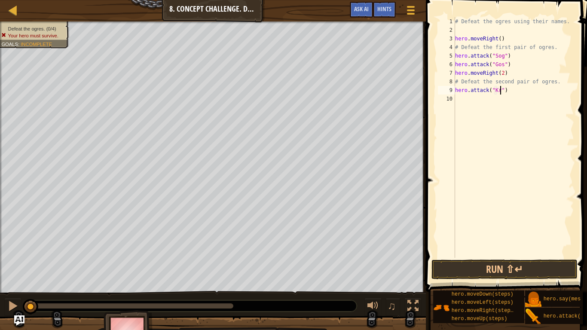
scroll to position [4, 7]
type textarea "hero.attack("Kro")"
click at [466, 100] on div "# Defeat the ogres using their names. hero . moveRight ( ) # Defeat the first p…" at bounding box center [513, 146] width 121 height 258
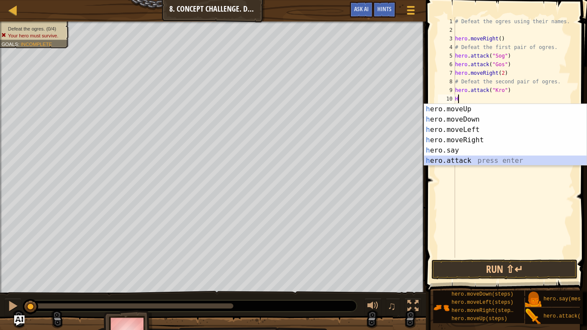
click at [487, 158] on div "h ero.moveUp press enter h ero.moveDown press enter h ero.moveLeft press enter …" at bounding box center [505, 145] width 162 height 83
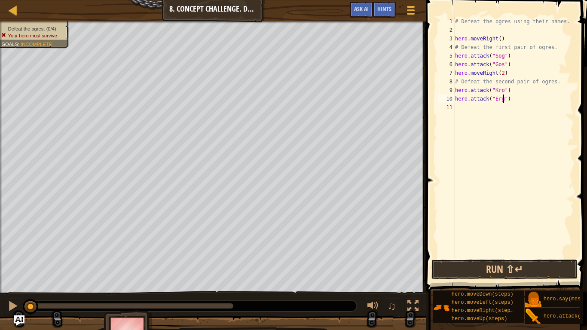
scroll to position [4, 8]
type textarea "hero.attack("Ergo")"
click at [527, 257] on button "Run ⇧↵" at bounding box center [505, 270] width 146 height 20
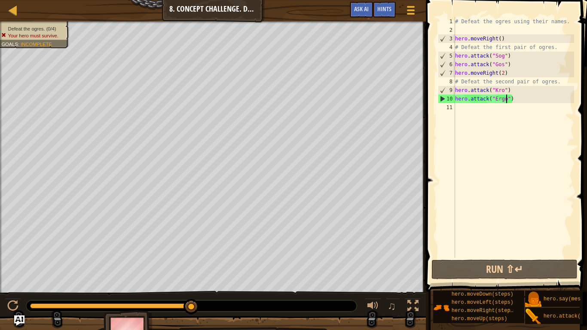
click at [482, 123] on div "# Defeat the ogres using their names. hero . moveRight ( ) # Defeat the first p…" at bounding box center [513, 146] width 121 height 258
click at [521, 61] on div "# Defeat the ogres using their names. hero . moveRight ( ) # Defeat the first p…" at bounding box center [513, 146] width 121 height 258
click at [514, 58] on div "# Defeat the ogres using their names. hero . moveRight ( ) # Defeat the first p…" at bounding box center [513, 146] width 121 height 258
type textarea "hero.attack("Sog")"
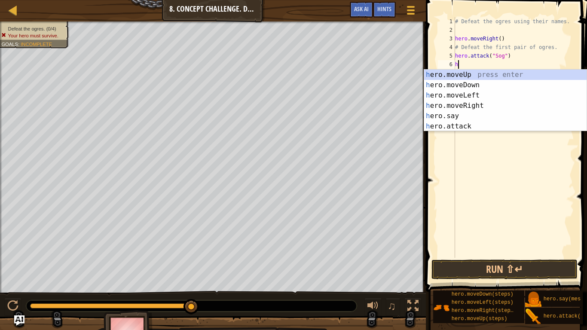
scroll to position [4, 0]
click at [457, 129] on div "he ro.moveUp press enter he ro.moveDown press enter he ro.moveLeft press enter …" at bounding box center [505, 111] width 162 height 83
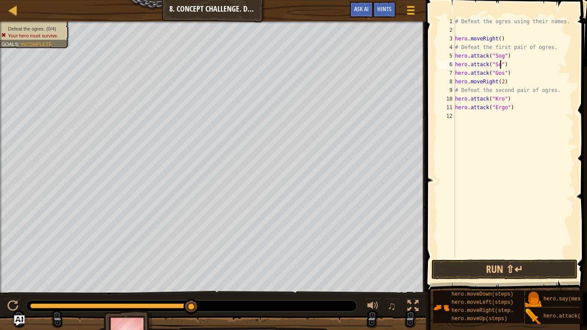
scroll to position [4, 7]
click at [513, 74] on div "# Defeat the ogres using their names. hero . moveRight ( ) # Defeat the first p…" at bounding box center [513, 146] width 121 height 258
type textarea "hero.attack("Gos")"
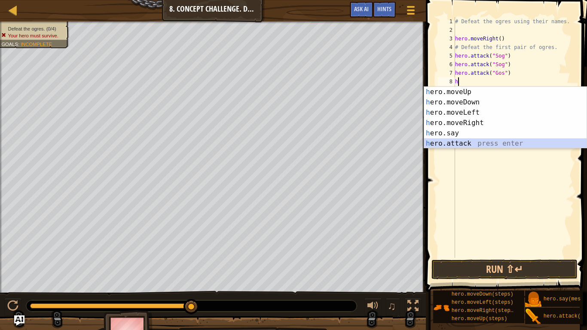
click at [476, 139] on div "h ero.moveUp press enter h ero.moveDown press enter h ero.moveLeft press enter …" at bounding box center [505, 128] width 162 height 83
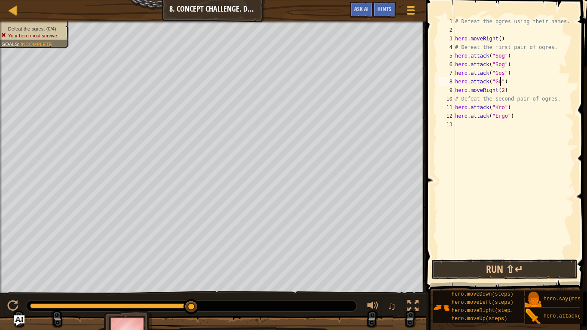
scroll to position [4, 7]
click at [519, 107] on div "# Defeat the ogres using their names. hero . moveRight ( ) # Defeat the first p…" at bounding box center [513, 146] width 121 height 258
type textarea "hero.attack("Kro")"
type textarea "h"
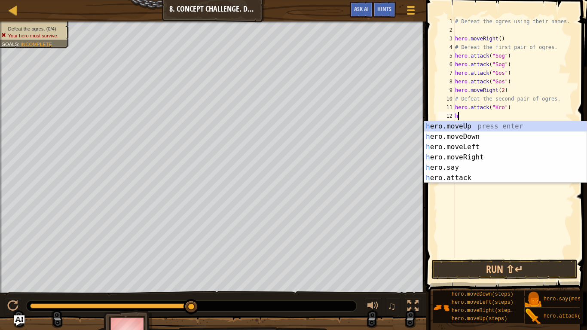
click at [477, 187] on div "# Defeat the ogres using their names. hero . moveRight ( ) # Defeat the first p…" at bounding box center [513, 146] width 121 height 258
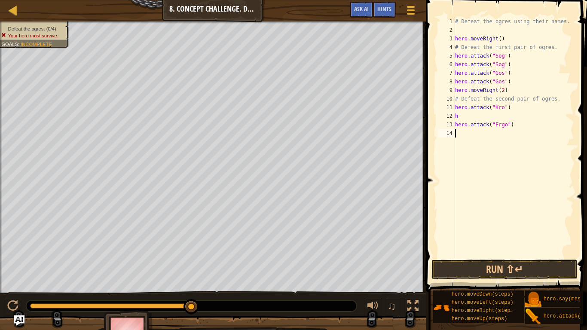
click at [469, 120] on div "# Defeat the ogres using their names. hero . moveRight ( ) # Defeat the first p…" at bounding box center [513, 146] width 121 height 258
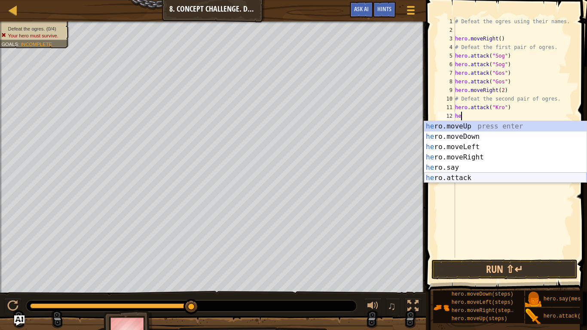
click at [466, 175] on div "he ro.moveUp press enter he ro.moveDown press enter he ro.moveLeft press enter …" at bounding box center [505, 162] width 162 height 83
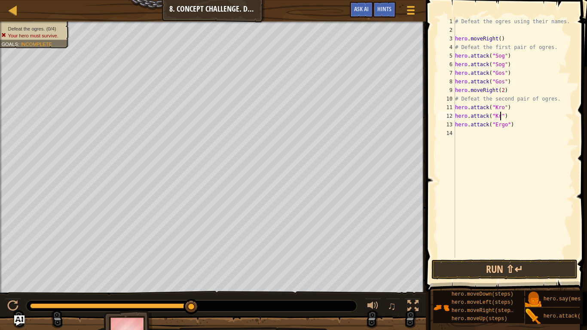
type textarea "hero.attack("Kro")"
click at [488, 135] on div "# Defeat the ogres using their names. hero . moveRight ( ) # Defeat the first p…" at bounding box center [513, 146] width 121 height 258
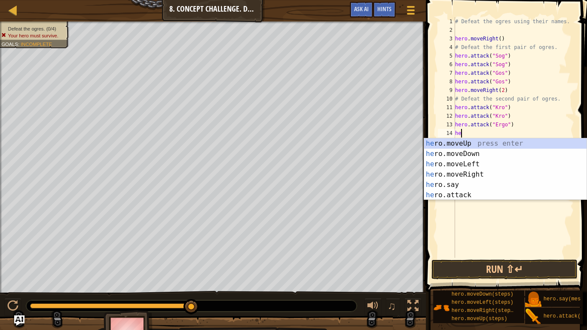
scroll to position [4, 0]
click at [469, 198] on div "he ro.moveUp press enter he ro.moveDown press enter he ro.moveLeft press enter …" at bounding box center [505, 179] width 162 height 83
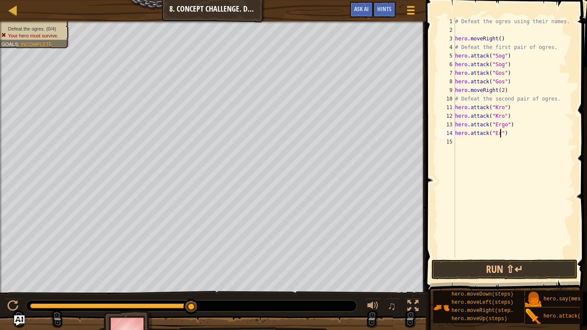
scroll to position [4, 8]
type textarea "hero.attack("Ergo")"
click at [518, 257] on button "Run ⇧↵" at bounding box center [505, 270] width 146 height 20
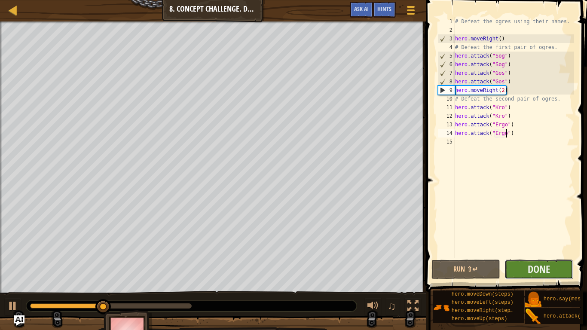
click at [564, 257] on button "Done" at bounding box center [539, 270] width 69 height 20
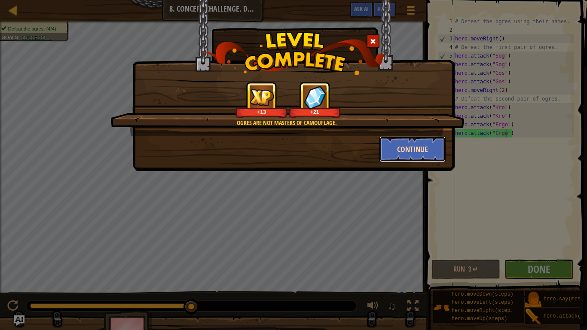
click at [408, 156] on button "Continue" at bounding box center [413, 149] width 67 height 26
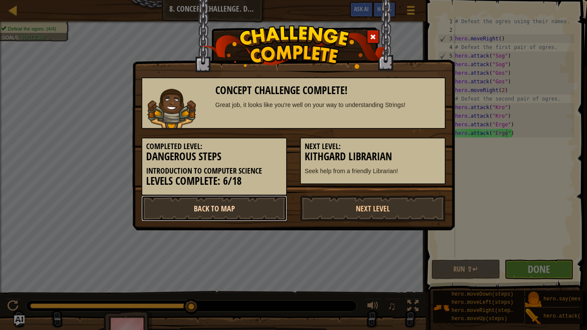
click at [278, 208] on link "Back to Map" at bounding box center [214, 209] width 146 height 26
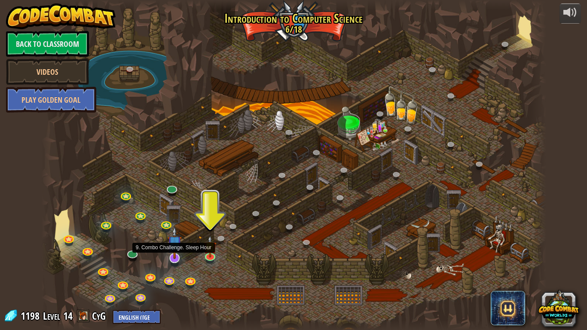
click at [172, 257] on img at bounding box center [175, 243] width 14 height 33
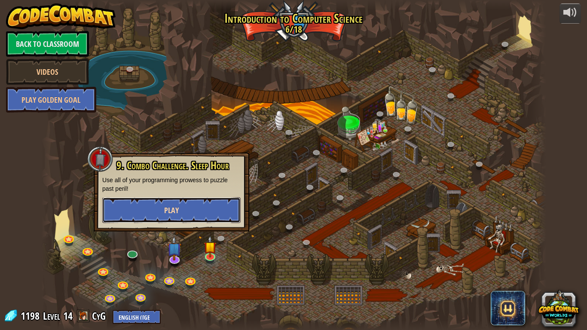
click at [176, 213] on span "Play" at bounding box center [171, 210] width 15 height 11
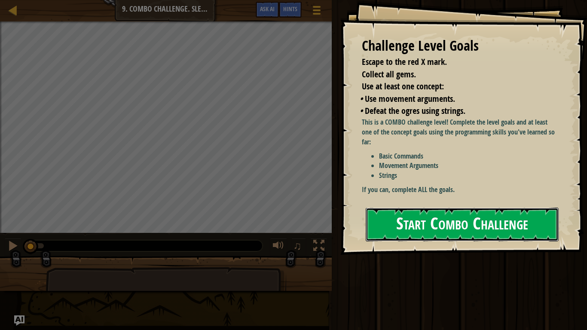
click at [415, 213] on button "Start Combo Challenge" at bounding box center [462, 225] width 193 height 34
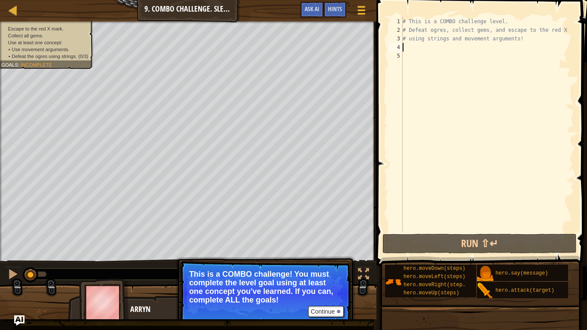
click at [421, 47] on div "# This is a COMBO challenge level. # Defeat [PERSON_NAME], collect gems, and es…" at bounding box center [487, 133] width 173 height 232
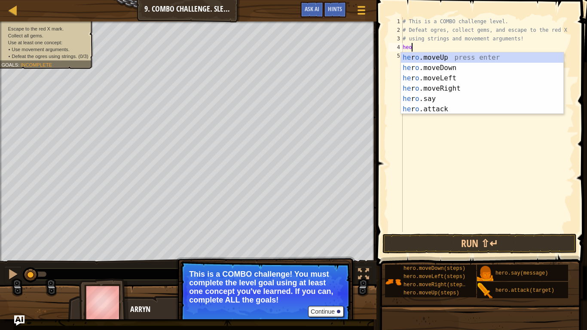
scroll to position [4, 1]
type textarea "he"
click at [415, 66] on div "he ro.moveUp press enter he ro.moveDown press enter he ro.moveLeft press enter …" at bounding box center [482, 93] width 162 height 83
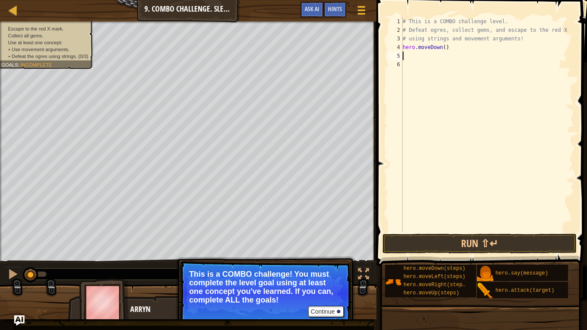
click at [444, 48] on div "# This is a COMBO challenge level. # Defeat [PERSON_NAME], collect gems, and es…" at bounding box center [487, 133] width 173 height 232
type textarea "hero.moveDown(1)"
click at [414, 56] on div "# This is a COMBO challenge level. # Defeat [PERSON_NAME], collect gems, and es…" at bounding box center [487, 133] width 173 height 232
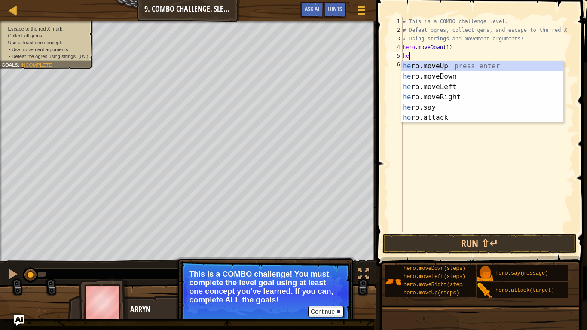
scroll to position [4, 1]
type textarea "hero"
click at [423, 66] on div "hero .moveUp press enter hero .moveDown press enter hero .moveLeft press enter …" at bounding box center [482, 102] width 162 height 83
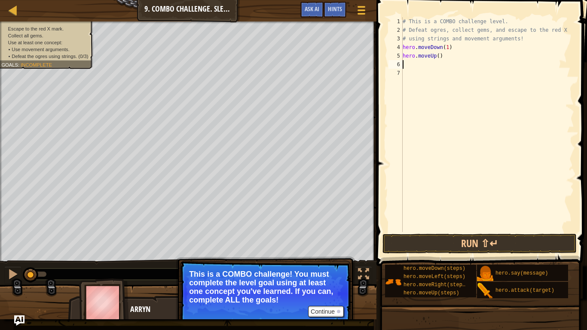
click at [439, 57] on div "# This is a COMBO challenge level. # Defeat [PERSON_NAME], collect gems, and es…" at bounding box center [487, 133] width 173 height 232
type textarea "hero.moveUp(2)"
click at [438, 65] on div "# This is a COMBO challenge level. # Defeat [PERSON_NAME], collect gems, and es…" at bounding box center [487, 133] width 173 height 232
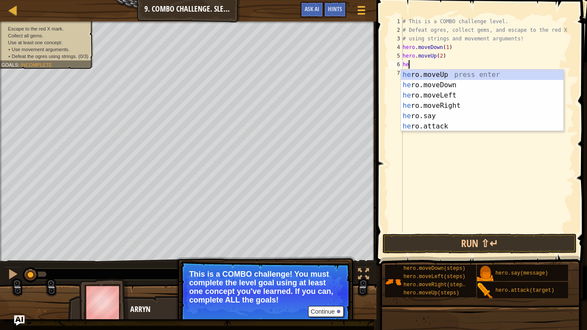
scroll to position [4, 1]
click at [429, 124] on div "her o.moveUp press enter her o.moveDown press enter her o.moveLeft press enter …" at bounding box center [482, 111] width 162 height 83
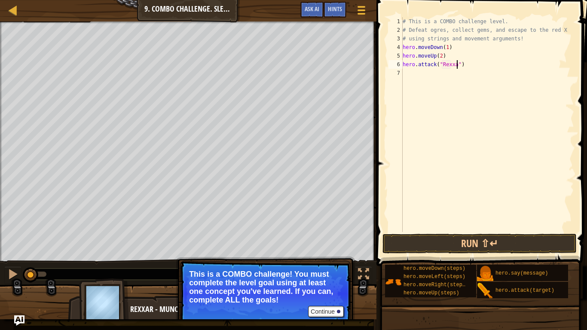
type textarea "hero.attack("Rexxar")"
click at [471, 63] on div "# This is a COMBO challenge level. # Defeat [PERSON_NAME], collect gems, and es…" at bounding box center [487, 133] width 173 height 232
click at [433, 76] on div "# This is a COMBO challenge level. # Defeat [PERSON_NAME], collect gems, and es…" at bounding box center [487, 133] width 173 height 232
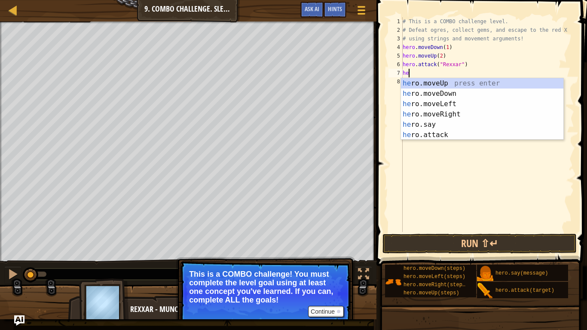
scroll to position [4, 1]
click at [451, 133] on div "her o.moveUp press enter her o.moveDown press enter her o.moveLeft press enter …" at bounding box center [482, 119] width 162 height 83
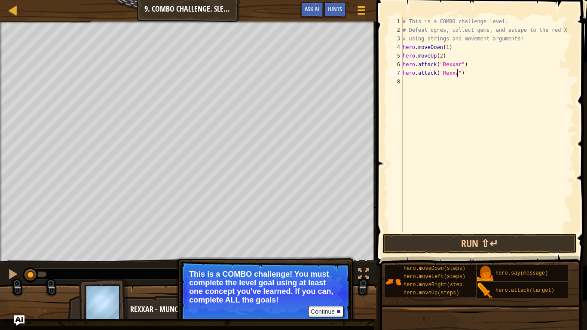
scroll to position [4, 9]
click at [479, 246] on button "Run ⇧↵" at bounding box center [480, 244] width 194 height 20
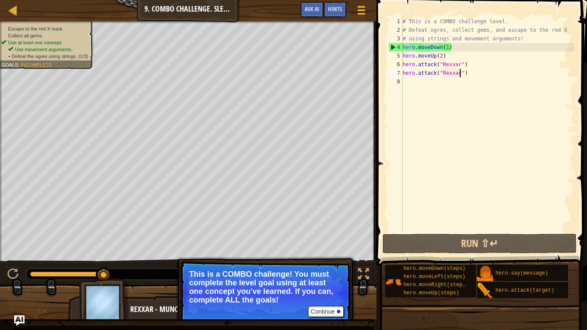
click at [457, 48] on div "# This is a COMBO challenge level. # Defeat [PERSON_NAME], collect gems, and es…" at bounding box center [487, 133] width 173 height 232
click at [529, 37] on div "# This is a COMBO challenge level. # Defeat [PERSON_NAME], collect gems, and es…" at bounding box center [487, 133] width 173 height 232
type textarea "# using strings and movement arguments!"
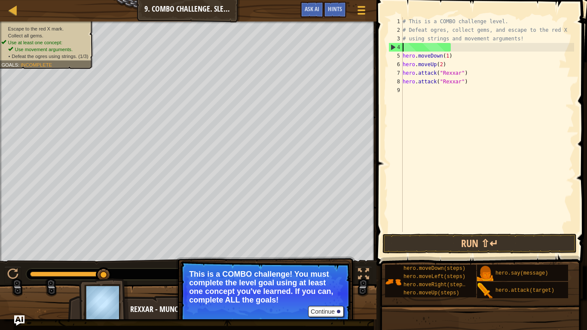
scroll to position [4, 0]
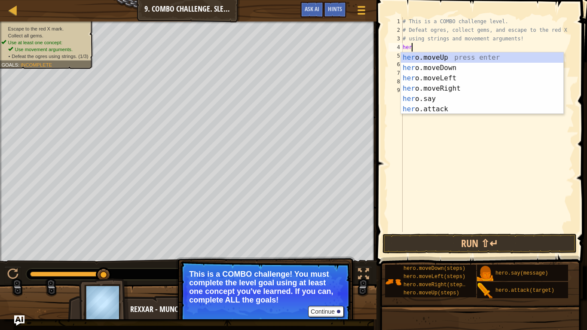
type textarea "hero"
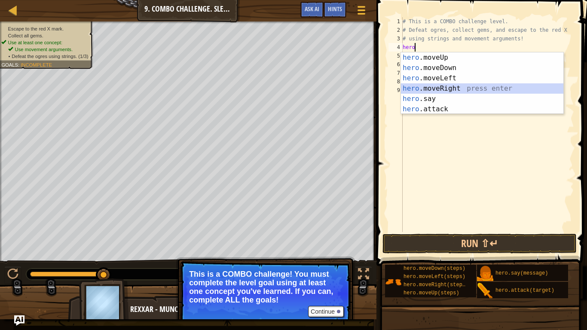
click at [445, 88] on div "hero .moveUp press enter hero .moveDown press enter hero .moveLeft press enter …" at bounding box center [482, 93] width 162 height 83
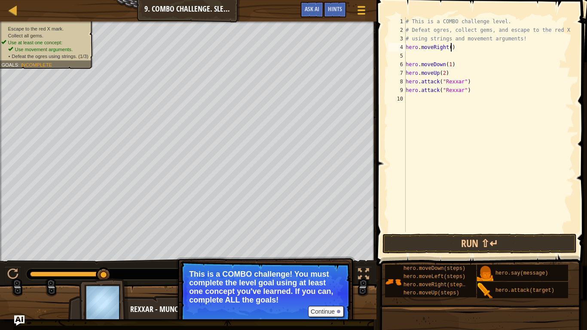
click at [450, 49] on div "# This is a COMBO challenge level. # Defeat [PERSON_NAME], collect gems, and es…" at bounding box center [489, 133] width 170 height 232
type textarea "hero.moveRight(2)"
click at [447, 56] on div "# This is a COMBO challenge level. # Defeat [PERSON_NAME], collect gems, and es…" at bounding box center [489, 133] width 170 height 232
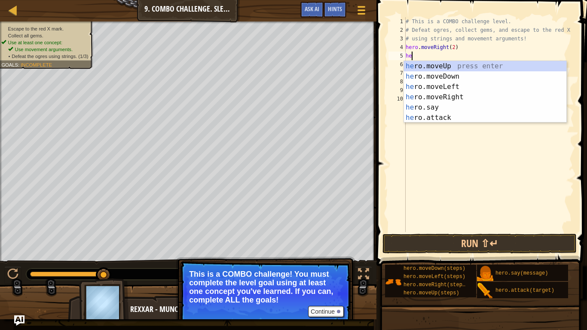
scroll to position [4, 1]
click at [458, 116] on div "hero .moveUp press enter hero .moveDown press enter hero .moveLeft press enter …" at bounding box center [485, 102] width 162 height 83
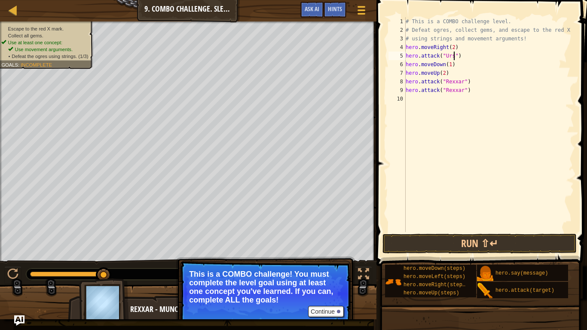
type textarea "hero.attack("Ursa")"
click at [479, 55] on div "# This is a COMBO challenge level. # Defeat [PERSON_NAME], collect gems, and es…" at bounding box center [489, 133] width 170 height 232
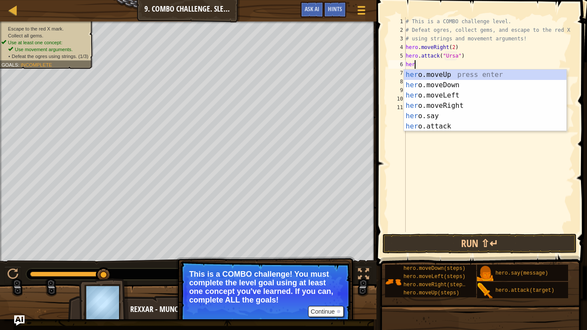
scroll to position [4, 1]
click at [448, 129] on div "her o.moveUp press enter her o.moveDown press enter her o.moveLeft press enter …" at bounding box center [485, 111] width 162 height 83
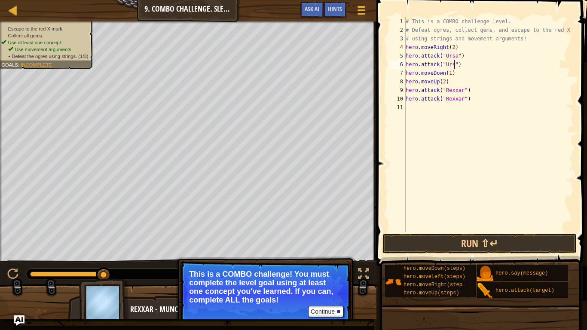
scroll to position [4, 8]
type textarea "hero.attack("Ursa")"
click at [471, 64] on div "# This is a COMBO challenge level. # Defeat [PERSON_NAME], collect gems, and es…" at bounding box center [489, 133] width 170 height 232
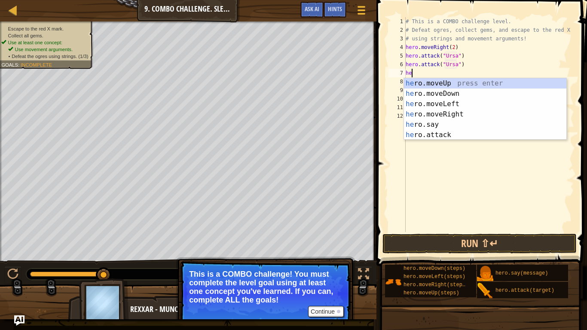
type textarea "hero"
click at [453, 94] on div "hero .moveUp press enter hero .moveDown press enter hero .moveLeft press enter …" at bounding box center [485, 119] width 162 height 83
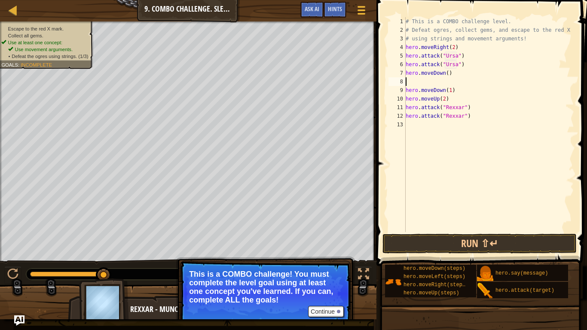
scroll to position [4, 0]
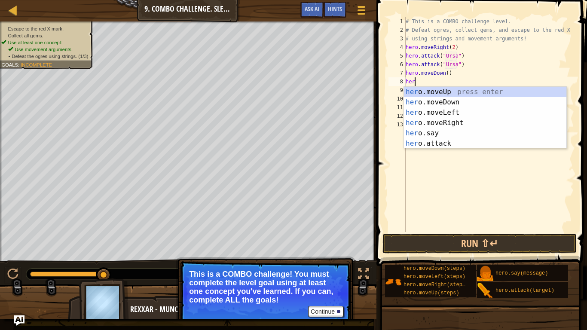
type textarea "hero"
click at [443, 112] on div "hero .moveUp press enter hero .moveDown press enter hero .moveLeft press enter …" at bounding box center [485, 128] width 162 height 83
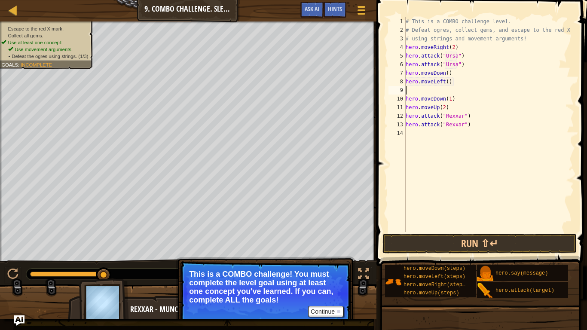
scroll to position [4, 0]
click at [448, 83] on div "# This is a COMBO challenge level. # Defeat [PERSON_NAME], collect gems, and es…" at bounding box center [489, 133] width 170 height 232
click at [456, 99] on div "# This is a COMBO challenge level. # Defeat [PERSON_NAME], collect gems, and es…" at bounding box center [489, 133] width 170 height 232
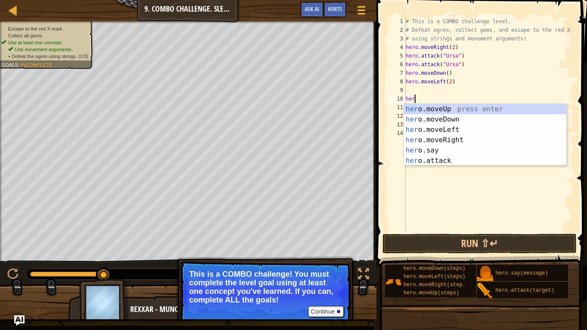
scroll to position [4, 0]
type textarea "h"
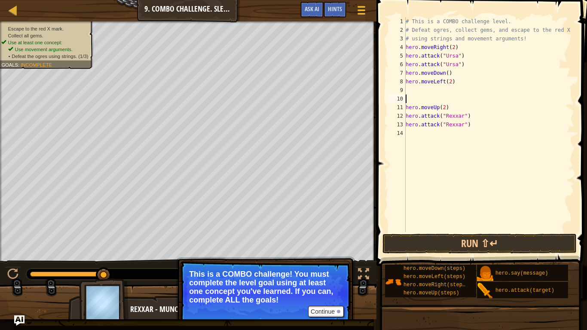
click at [442, 175] on div "# This is a COMBO challenge level. # Defeat [PERSON_NAME], collect gems, and es…" at bounding box center [489, 133] width 170 height 232
click at [433, 93] on div "# This is a COMBO challenge level. # Defeat [PERSON_NAME], collect gems, and es…" at bounding box center [489, 133] width 170 height 232
type textarea "hero.moveLeft(2)"
click at [422, 91] on div "# This is a COMBO challenge level. # Defeat [PERSON_NAME], collect gems, and es…" at bounding box center [489, 133] width 170 height 232
type textarea "hero.moveLeft(2)"
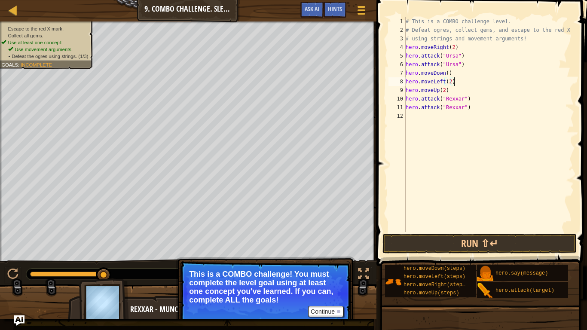
click at [422, 116] on div "# This is a COMBO challenge level. # Defeat [PERSON_NAME], collect gems, and es…" at bounding box center [489, 133] width 170 height 232
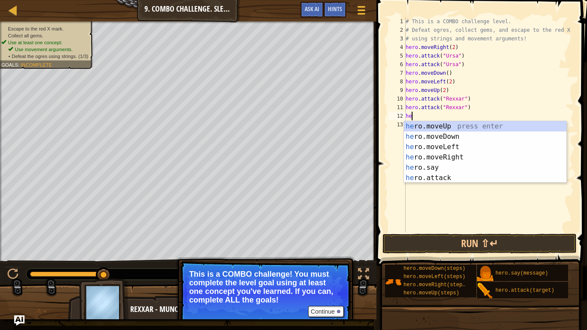
type textarea "hero"
click at [441, 156] on div "hero .moveUp press enter hero .moveDown press enter hero .moveLeft press enter …" at bounding box center [485, 162] width 162 height 83
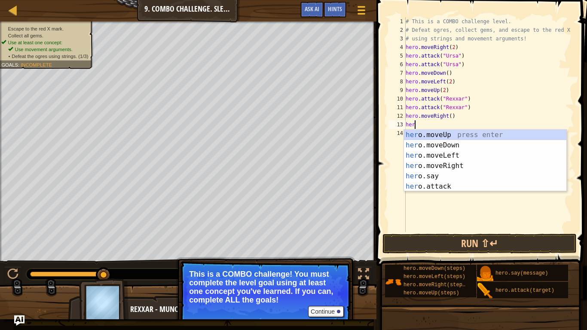
scroll to position [4, 1]
click at [441, 184] on div "her o.moveUp press enter her o.moveDown press enter her o.moveLeft press enter …" at bounding box center [485, 171] width 162 height 83
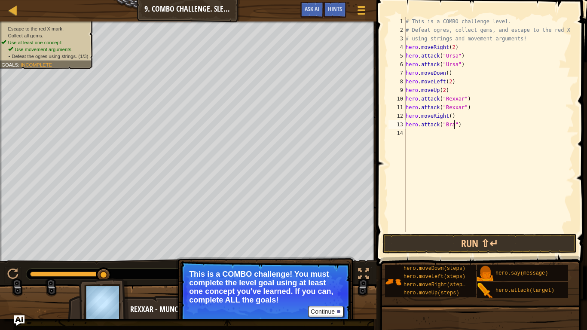
type textarea "hero.attack("Brack")"
click at [455, 137] on div "# This is a COMBO challenge level. # Defeat [PERSON_NAME], collect gems, and es…" at bounding box center [489, 133] width 170 height 232
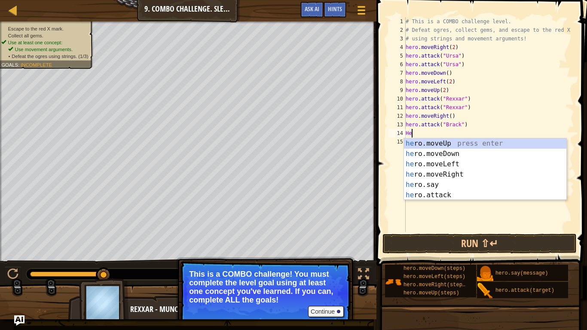
scroll to position [4, 1]
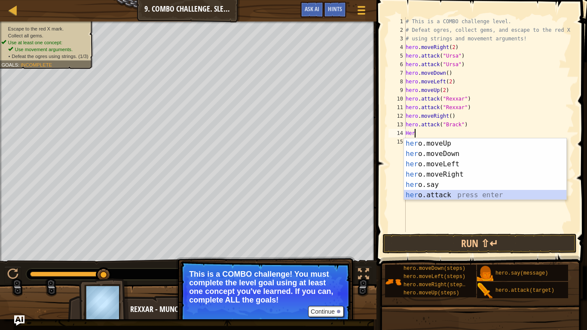
click at [427, 193] on div "her o.moveUp press enter her o.moveDown press enter her o.moveLeft press enter …" at bounding box center [485, 179] width 162 height 83
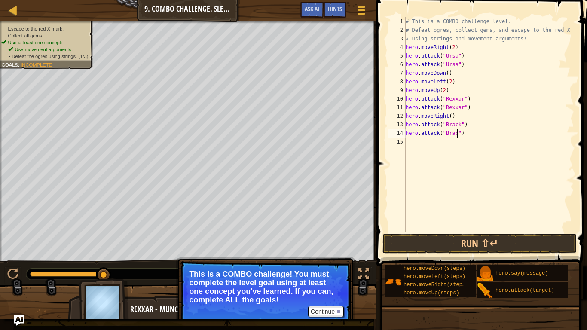
type textarea "hero.attack("Brack")"
click at [415, 146] on div "# This is a COMBO challenge level. # Defeat [PERSON_NAME], collect gems, and es…" at bounding box center [489, 133] width 170 height 232
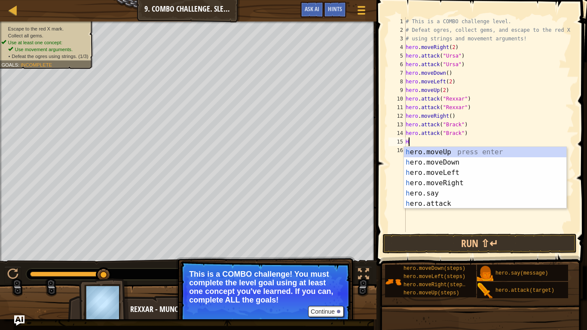
type textarea "He"
click at [464, 183] on div "he ro.moveUp press enter he ro.moveDown press enter he ro.moveLeft press enter …" at bounding box center [485, 188] width 162 height 83
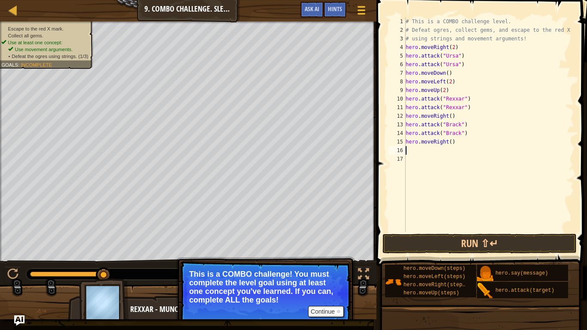
scroll to position [4, 0]
click at [450, 145] on div "# This is a COMBO challenge level. # Defeat [PERSON_NAME], collect gems, and es…" at bounding box center [489, 133] width 170 height 232
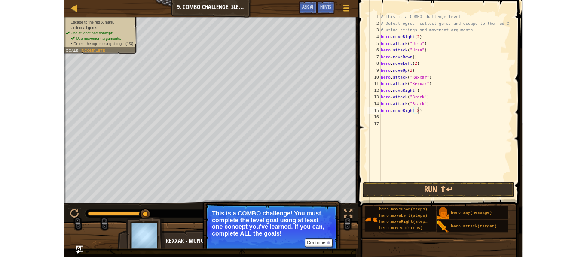
scroll to position [4, 7]
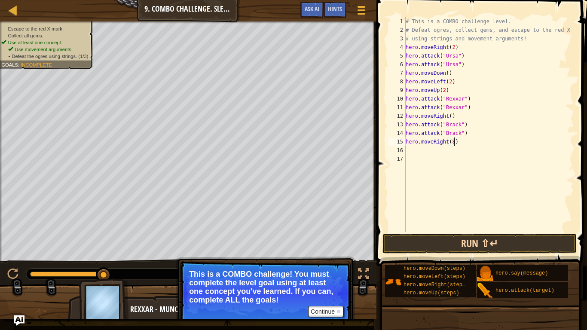
type textarea "hero.moveRight(8)"
click at [487, 247] on button "Run ⇧↵" at bounding box center [480, 244] width 194 height 20
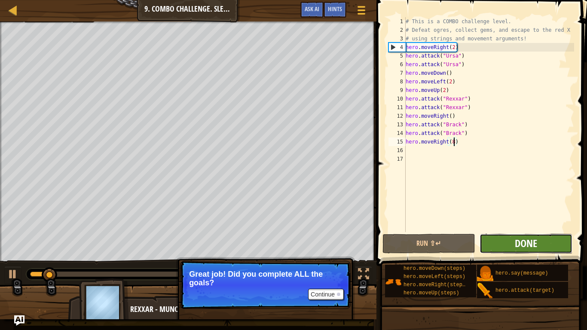
click at [536, 244] on span "Done" at bounding box center [526, 243] width 22 height 14
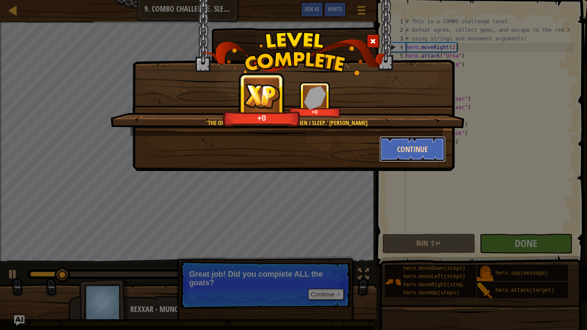
click at [412, 155] on button "Continue" at bounding box center [413, 149] width 67 height 26
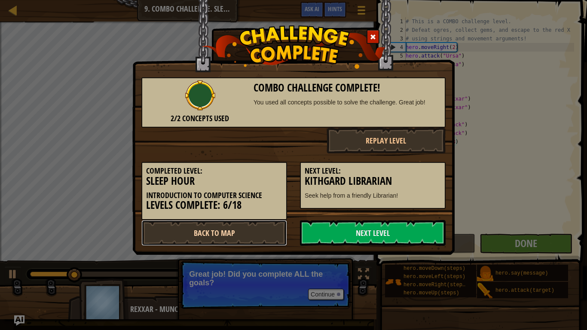
click at [238, 236] on link "Back to Map" at bounding box center [214, 233] width 146 height 26
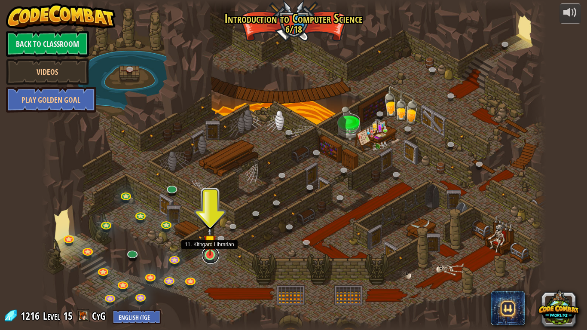
click at [209, 257] on link at bounding box center [210, 255] width 17 height 17
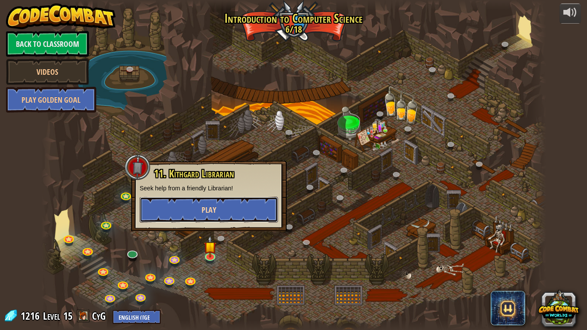
click at [221, 214] on button "Play" at bounding box center [209, 210] width 138 height 26
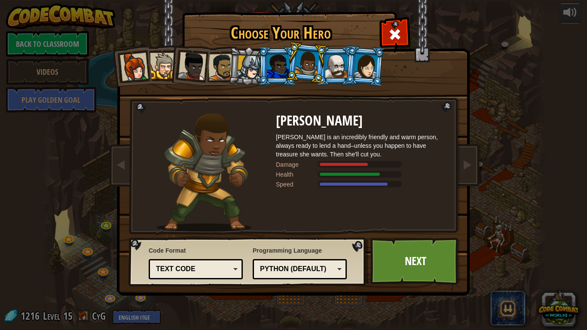
click at [303, 257] on div "Python (Default)" at bounding box center [297, 269] width 74 height 10
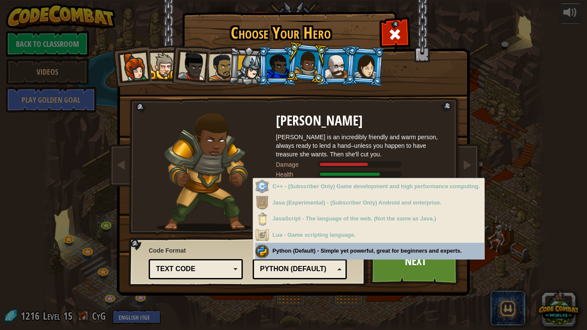
click at [287, 257] on div "Python (Default)" at bounding box center [297, 269] width 74 height 10
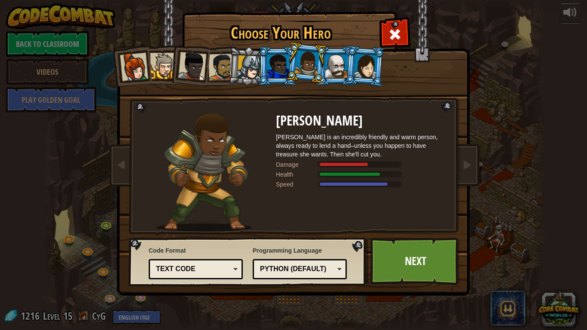
click at [264, 257] on div "Python (Default)" at bounding box center [297, 269] width 74 height 10
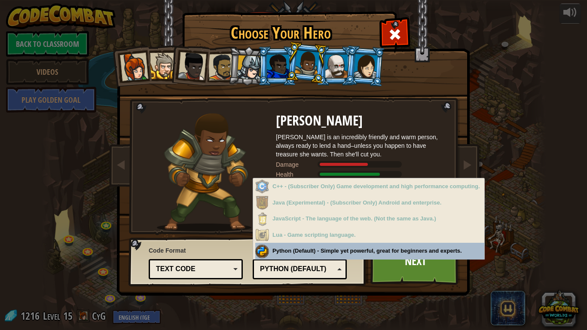
click at [264, 257] on div "Python (Default)" at bounding box center [297, 269] width 74 height 10
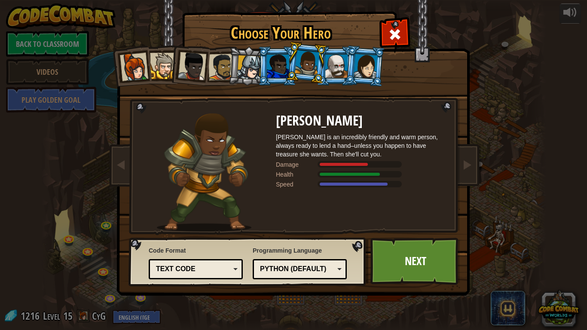
click at [221, 257] on div "Text code" at bounding box center [193, 269] width 74 height 10
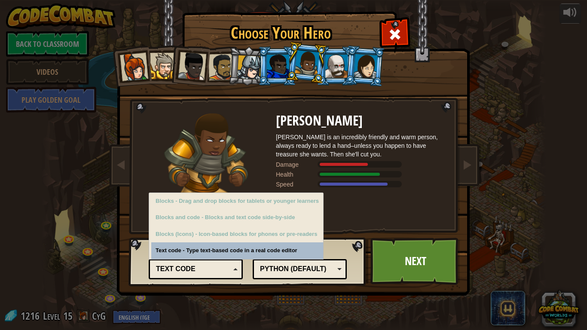
click at [221, 257] on div "Text code" at bounding box center [193, 269] width 74 height 10
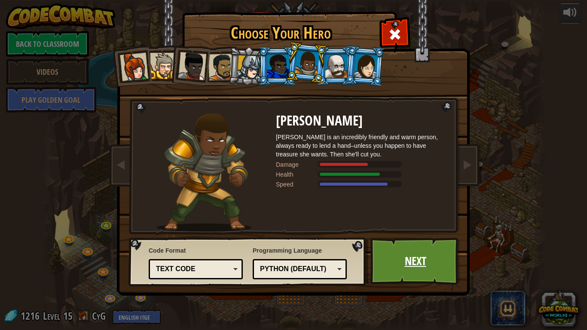
click at [415, 251] on link "Next" at bounding box center [416, 261] width 90 height 47
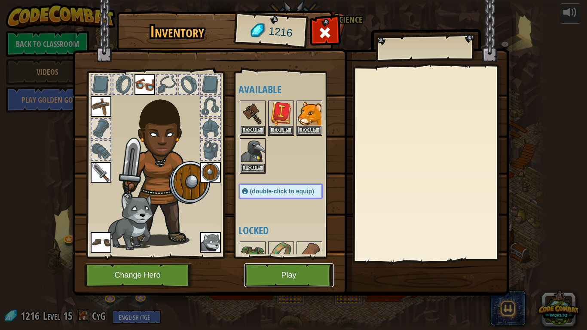
click at [285, 257] on button "Play" at bounding box center [289, 275] width 90 height 24
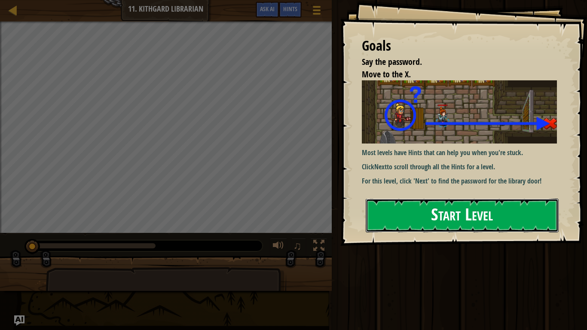
click at [435, 204] on button "Start Level" at bounding box center [462, 216] width 193 height 34
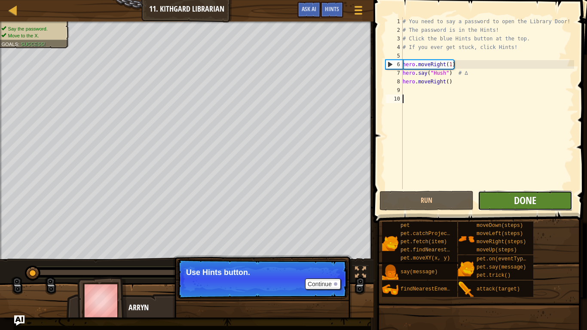
click at [517, 199] on span "Done" at bounding box center [525, 200] width 22 height 14
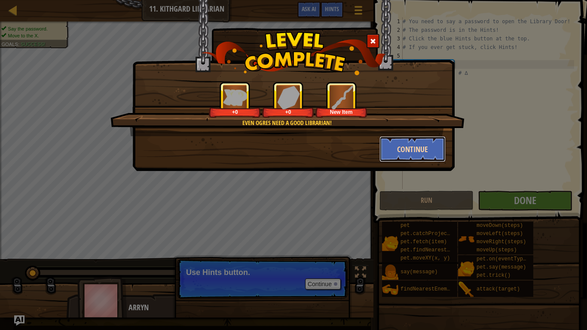
click at [413, 147] on button "Continue" at bounding box center [413, 149] width 67 height 26
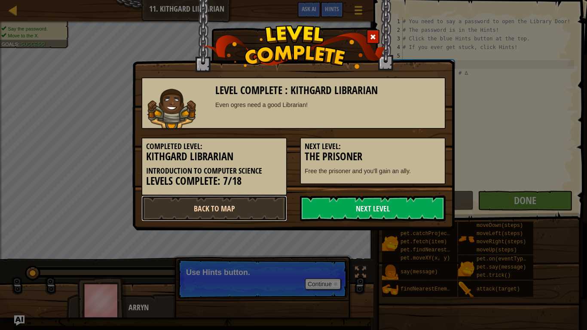
click at [236, 208] on link "Back to Map" at bounding box center [214, 209] width 146 height 26
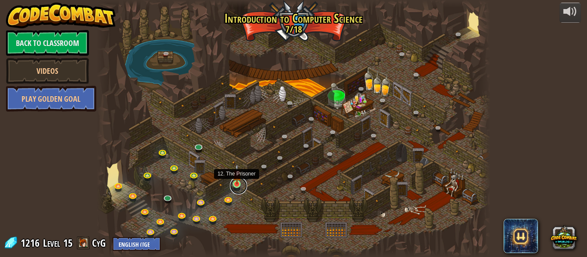
click at [234, 185] on link at bounding box center [238, 186] width 17 height 17
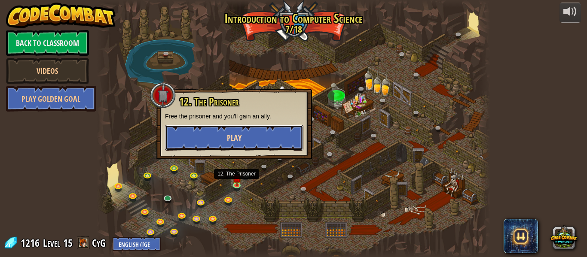
click at [248, 135] on button "Play" at bounding box center [234, 138] width 138 height 26
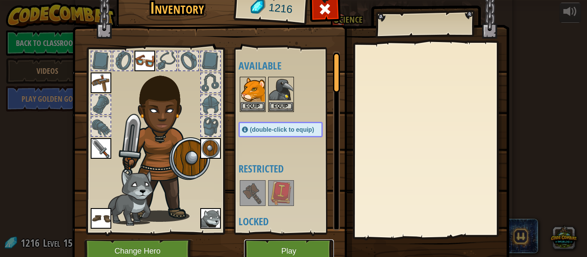
click at [280, 243] on button "Play" at bounding box center [289, 252] width 90 height 24
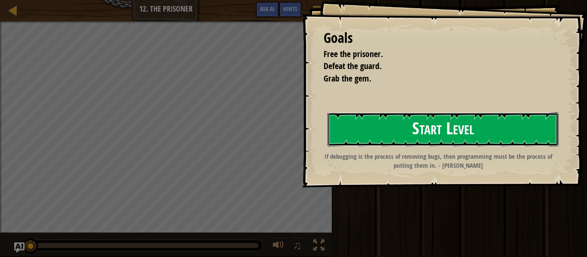
click at [457, 127] on button "Start Level" at bounding box center [443, 130] width 231 height 34
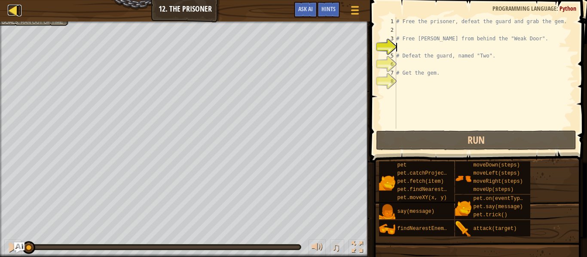
click at [12, 15] on div at bounding box center [13, 10] width 11 height 11
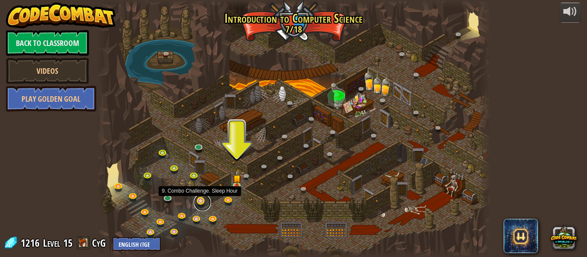
click at [202, 205] on link at bounding box center [202, 202] width 17 height 17
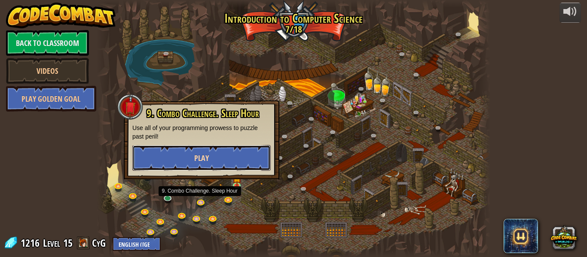
click at [211, 167] on button "Play" at bounding box center [201, 158] width 138 height 26
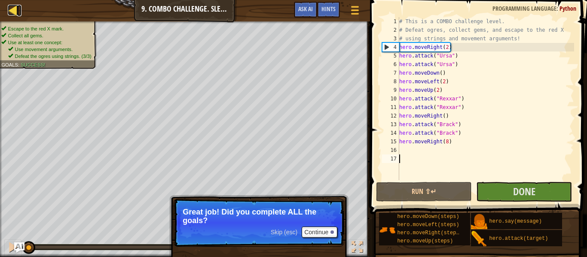
click at [10, 13] on div at bounding box center [13, 10] width 11 height 11
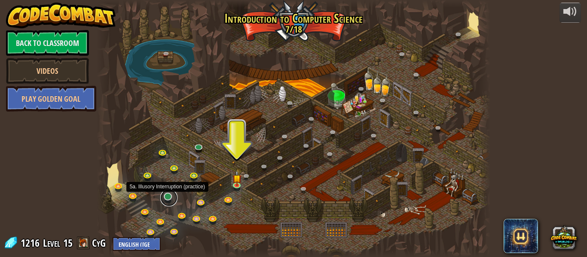
click at [169, 201] on link at bounding box center [168, 198] width 17 height 17
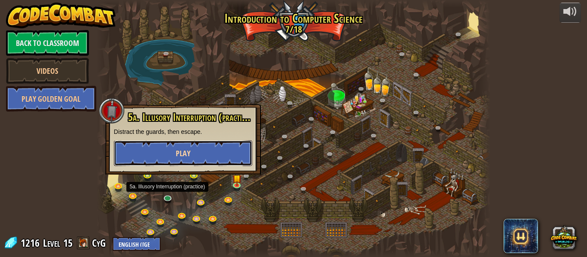
click at [180, 155] on span "Play" at bounding box center [183, 153] width 15 height 11
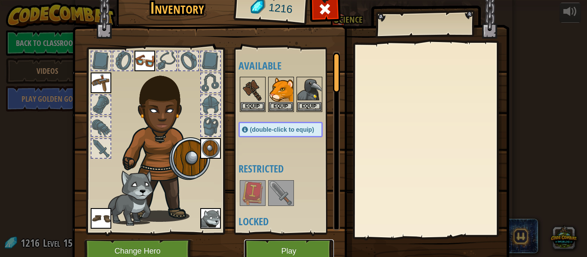
click at [287, 254] on button "Play" at bounding box center [289, 252] width 90 height 24
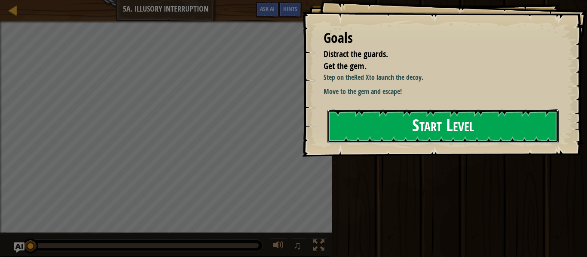
click at [407, 132] on button "Start Level" at bounding box center [443, 127] width 231 height 34
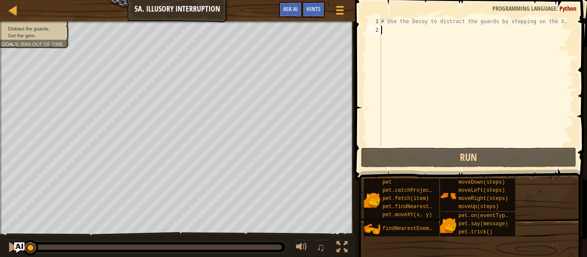
type textarea "m"
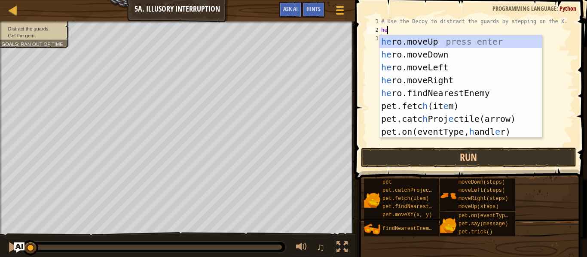
type textarea "her"
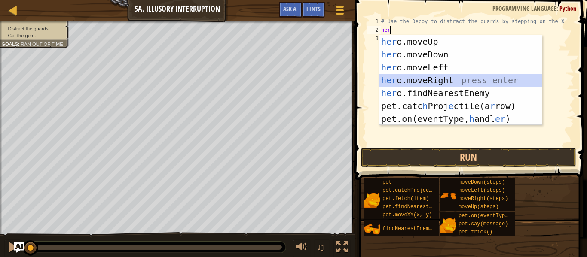
click at [411, 85] on div "her o.moveUp press enter her o.moveDown press enter her o.moveLeft press enter …" at bounding box center [461, 93] width 162 height 116
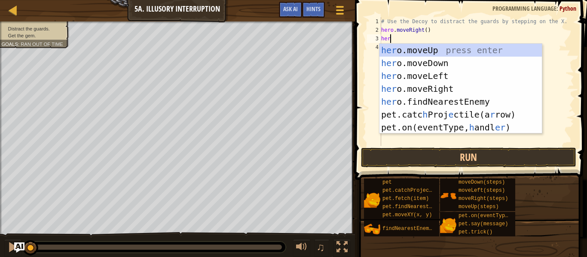
type textarea "hero"
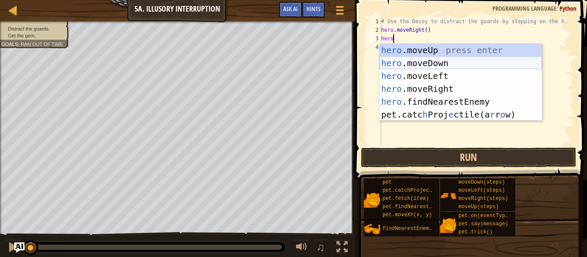
click at [405, 63] on div "hero .moveUp press enter hero .moveDown press enter hero .moveLeft press enter …" at bounding box center [461, 95] width 162 height 103
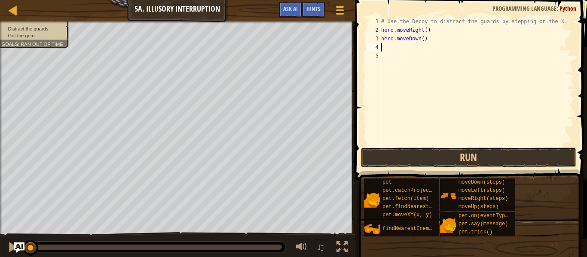
scroll to position [4, 0]
click at [424, 39] on div "# Use the Decoy to distract the guards by stepping on the X. hero . moveRight (…" at bounding box center [477, 90] width 195 height 146
type textarea "hero.moveDown(2)"
click at [458, 162] on button "Run" at bounding box center [468, 158] width 215 height 20
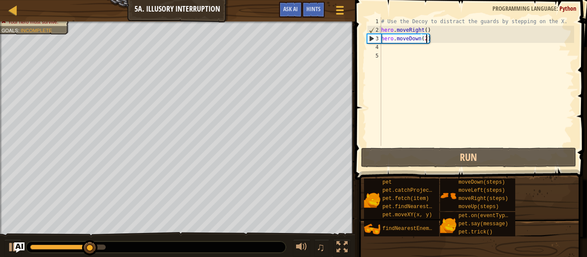
click at [394, 53] on div "# Use the Decoy to distract the guards by stepping on the X. hero . moveRight (…" at bounding box center [477, 90] width 195 height 146
type textarea "="
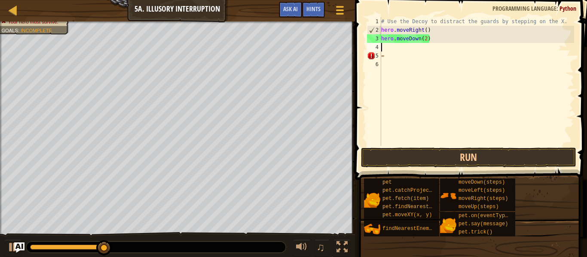
click at [392, 50] on div "# Use the Decoy to distract the guards by stepping on the X. hero . moveRight (…" at bounding box center [477, 90] width 195 height 146
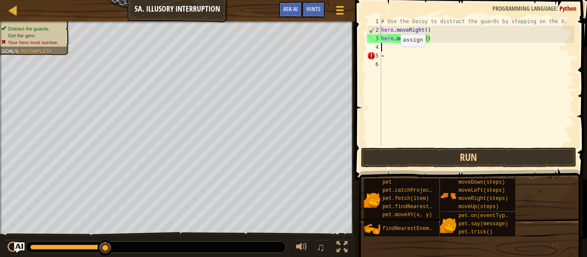
click at [393, 56] on div "# Use the Decoy to distract the guards by stepping on the X. hero . moveRight (…" at bounding box center [477, 90] width 195 height 146
type textarea "="
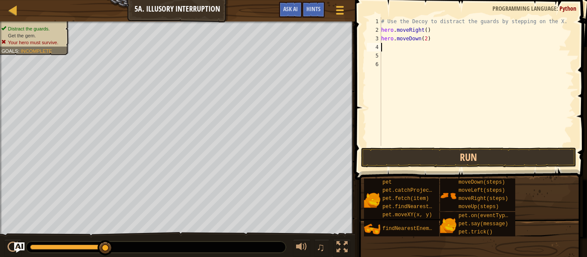
click at [387, 51] on div "# Use the Decoy to distract the guards by stepping on the X. hero . moveRight (…" at bounding box center [477, 90] width 195 height 146
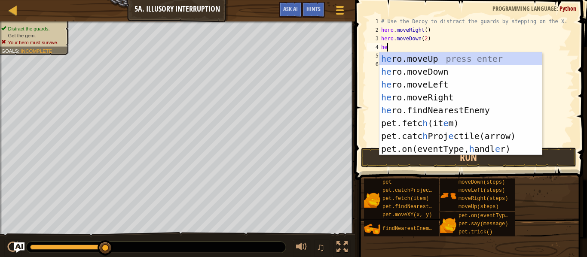
type textarea "hero"
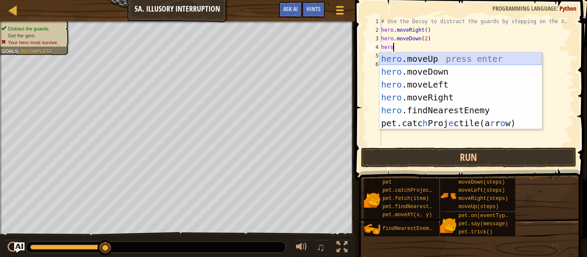
click at [416, 62] on div "hero .moveUp press enter hero .moveDown press enter hero .moveLeft press enter …" at bounding box center [461, 103] width 162 height 103
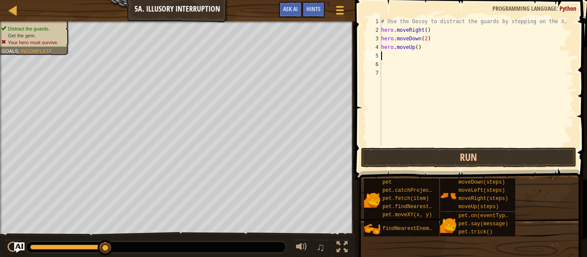
click at [416, 49] on div "# Use the Decoy to distract the guards by stepping on the X. hero . moveRight (…" at bounding box center [477, 90] width 195 height 146
click at [419, 49] on div "# Use the Decoy to distract the guards by stepping on the X. hero . moveRight (…" at bounding box center [477, 90] width 195 height 146
type textarea "hero.moveUp(2)"
click at [415, 55] on div "# Use the Decoy to distract the guards by stepping on the X. hero . moveRight (…" at bounding box center [477, 90] width 195 height 146
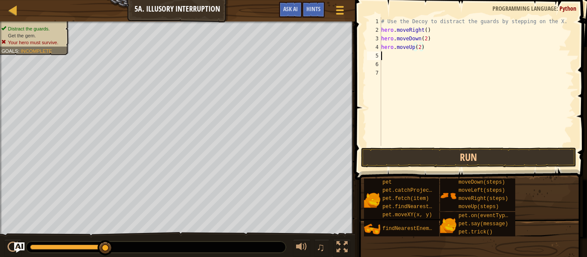
scroll to position [4, 0]
type textarea "he"
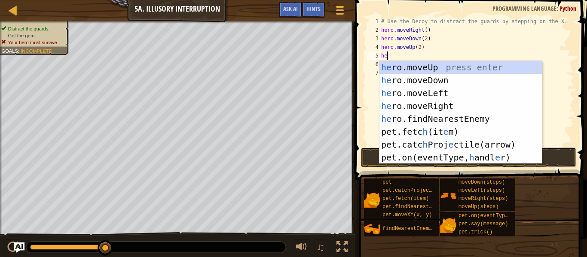
scroll to position [4, 0]
click at [444, 102] on div "he ro.moveUp press enter he ro.moveDown press enter he ro.moveLeft press enter …" at bounding box center [461, 125] width 162 height 129
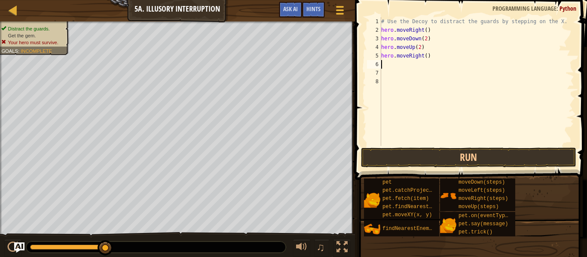
click at [426, 58] on div "# Use the Decoy to distract the guards by stepping on the X. hero . moveRight (…" at bounding box center [477, 90] width 195 height 146
type textarea "hero.moveRight(7)"
click at [463, 161] on button "Run" at bounding box center [468, 158] width 215 height 20
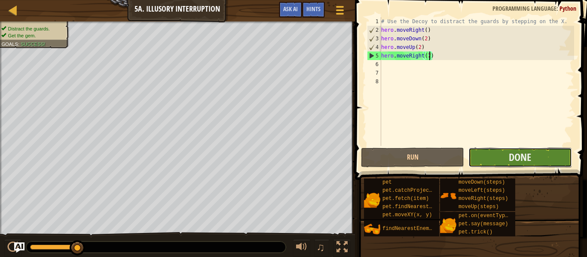
click at [478, 161] on button "Done" at bounding box center [520, 158] width 103 height 20
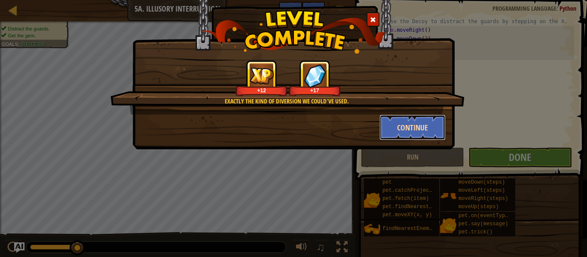
click at [411, 126] on button "Continue" at bounding box center [413, 128] width 67 height 26
